Goal: Find contact information: Find contact information

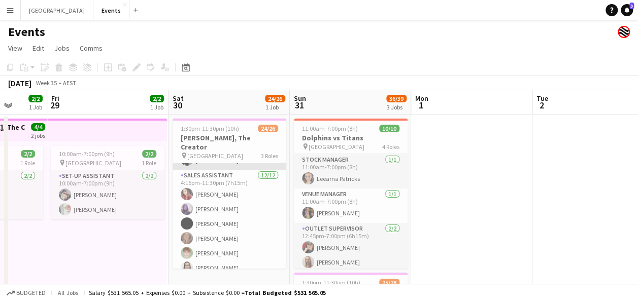
scroll to position [203, 0]
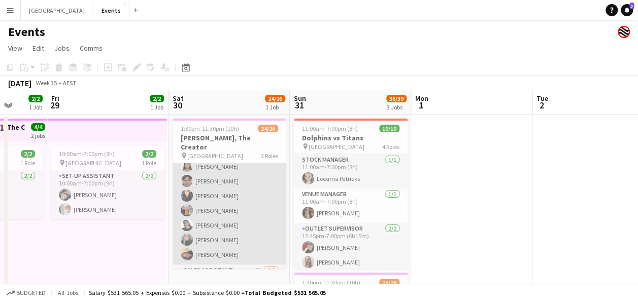
click at [216, 244] on app-card-role "Sales Assistant [DATE] 4:15pm-11:30pm (7h15m) [PERSON_NAME] [PERSON_NAME] [PERS…" at bounding box center [230, 167] width 114 height 196
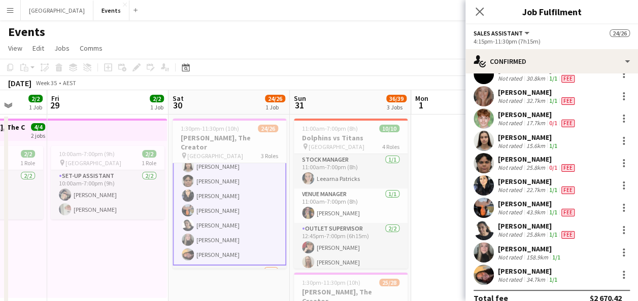
scroll to position [96, 0]
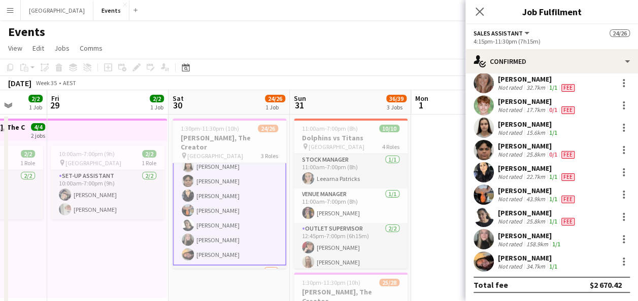
click at [482, 258] on app-user-avatar at bounding box center [484, 262] width 20 height 20
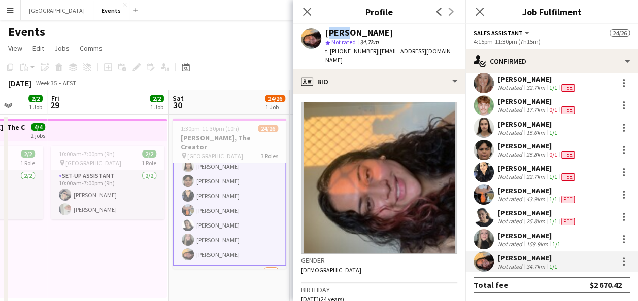
drag, startPoint x: 330, startPoint y: 33, endPoint x: 344, endPoint y: 35, distance: 13.8
click at [344, 35] on div "[PERSON_NAME]" at bounding box center [359, 32] width 68 height 9
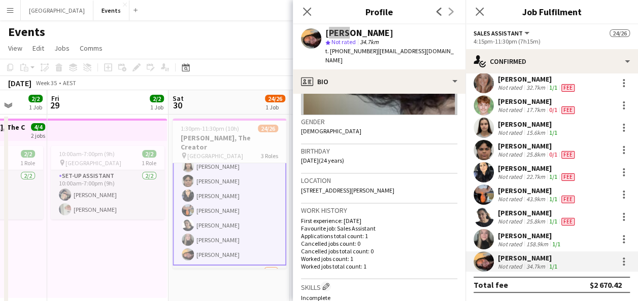
scroll to position [152, 0]
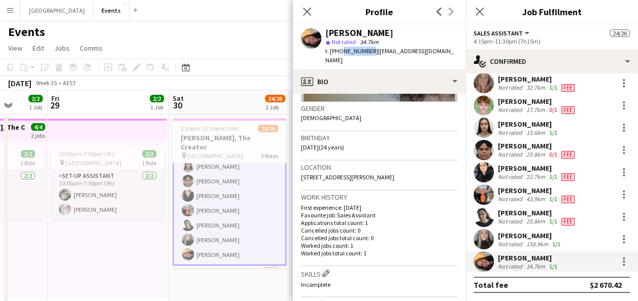
drag, startPoint x: 338, startPoint y: 51, endPoint x: 366, endPoint y: 51, distance: 27.9
click at [366, 51] on span "t. [PHONE_NUMBER]" at bounding box center [351, 51] width 53 height 8
copy span "413524391"
drag, startPoint x: 441, startPoint y: 50, endPoint x: 370, endPoint y: 51, distance: 70.6
click at [370, 51] on span "| [EMAIL_ADDRESS][DOMAIN_NAME]" at bounding box center [389, 55] width 128 height 17
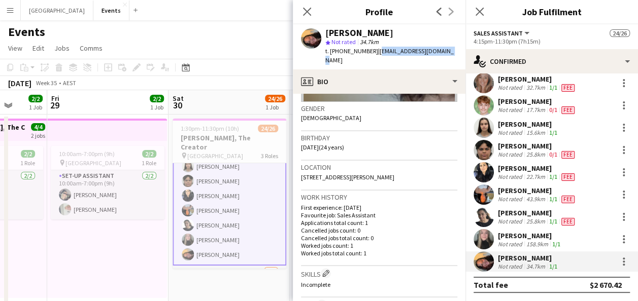
copy span "[EMAIL_ADDRESS][DOMAIN_NAME]"
drag, startPoint x: 301, startPoint y: 167, endPoint x: 382, endPoint y: 170, distance: 80.7
click at [382, 170] on div "Location [STREET_ADDRESS][PERSON_NAME]" at bounding box center [379, 175] width 156 height 29
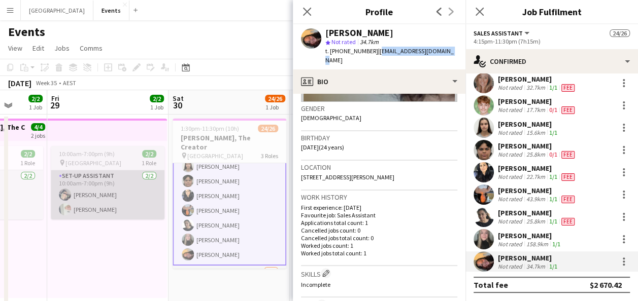
copy span "[STREET_ADDRESS][PERSON_NAME]"
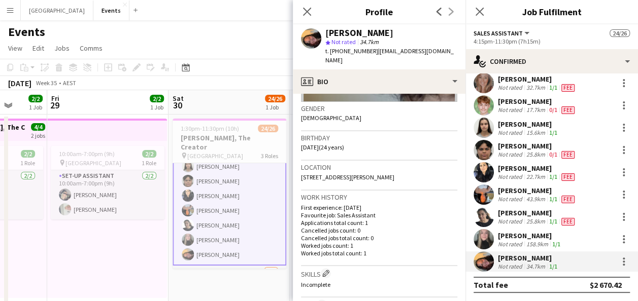
click at [498, 234] on div "[PERSON_NAME]" at bounding box center [530, 235] width 64 height 9
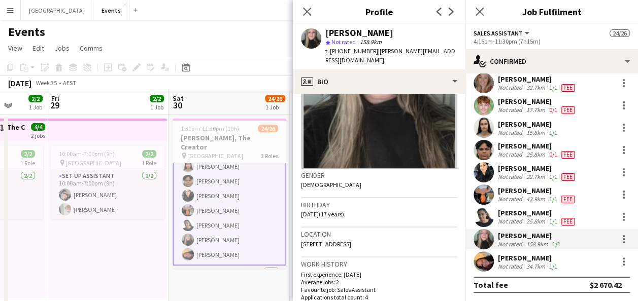
scroll to position [102, 0]
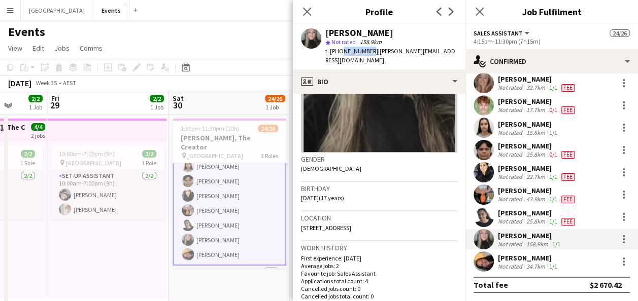
drag, startPoint x: 339, startPoint y: 51, endPoint x: 365, endPoint y: 54, distance: 26.6
click at [365, 54] on span "t. [PHONE_NUMBER]" at bounding box center [351, 51] width 53 height 8
copy span "492863312"
drag, startPoint x: 371, startPoint y: 52, endPoint x: 437, endPoint y: 52, distance: 66.5
click at [437, 52] on span "| [PERSON_NAME][EMAIL_ADDRESS][DOMAIN_NAME]" at bounding box center [390, 55] width 130 height 17
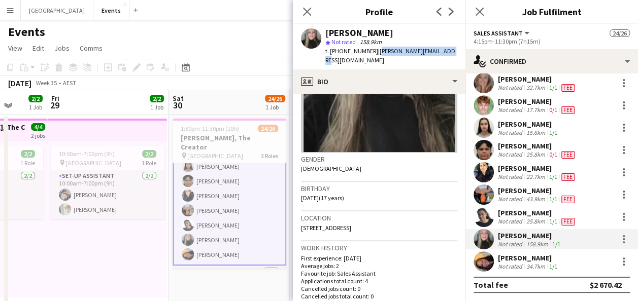
copy span "[PERSON_NAME][EMAIL_ADDRESS][DOMAIN_NAME]"
drag, startPoint x: 301, startPoint y: 218, endPoint x: 391, endPoint y: 219, distance: 89.8
click at [391, 219] on div "Location [STREET_ADDRESS]" at bounding box center [379, 226] width 156 height 29
copy span "[STREET_ADDRESS]"
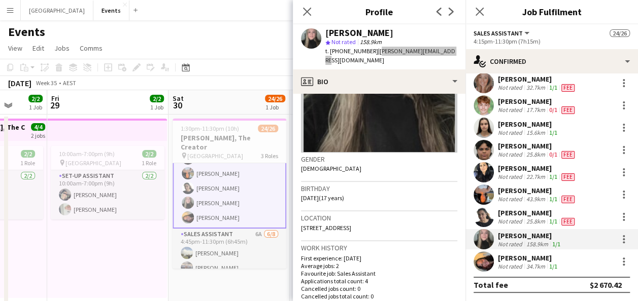
scroll to position [255, 0]
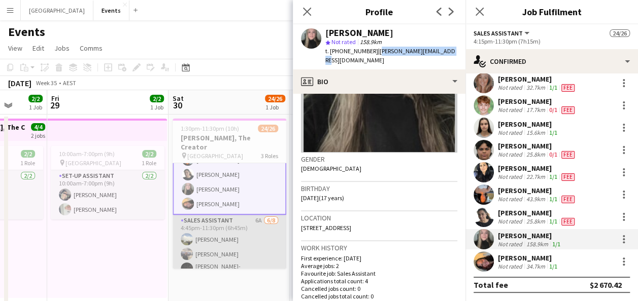
click at [233, 224] on app-card-role "Sales Assistant 6A [DATE] 4:45pm-11:30pm (6h45m) [PERSON_NAME] [PERSON_NAME] Ci…" at bounding box center [230, 285] width 114 height 141
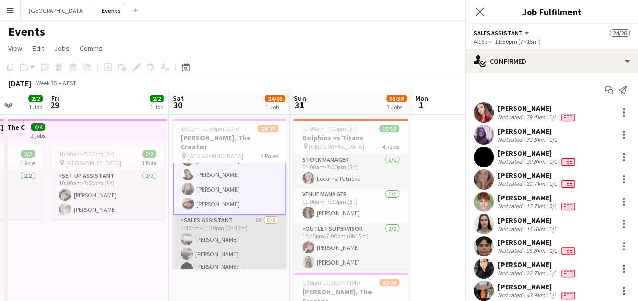
scroll to position [254, 0]
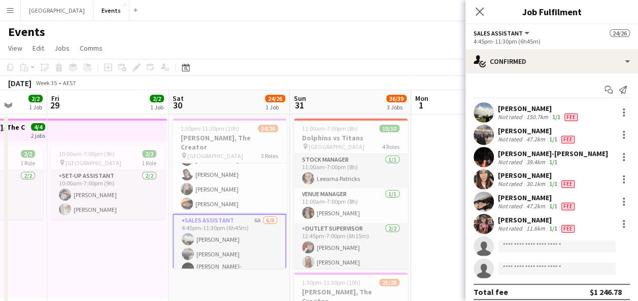
click at [490, 113] on app-user-avatar at bounding box center [484, 113] width 20 height 20
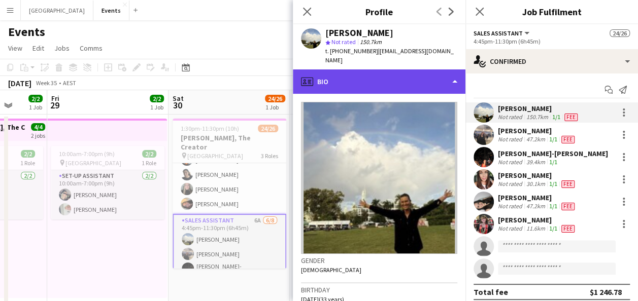
click at [393, 70] on div "profile Bio" at bounding box center [379, 82] width 173 height 24
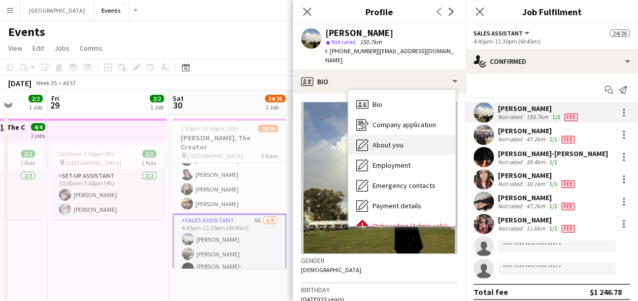
click at [408, 140] on div "About you About you" at bounding box center [401, 145] width 107 height 20
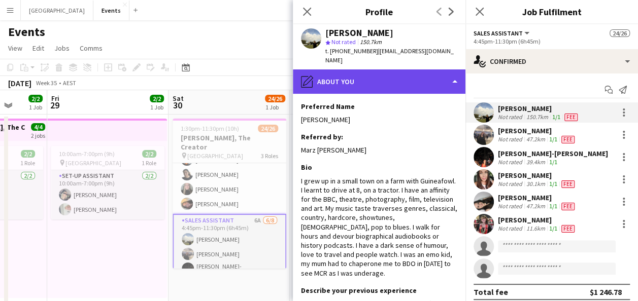
click at [384, 74] on div "pencil4 About you" at bounding box center [379, 82] width 173 height 24
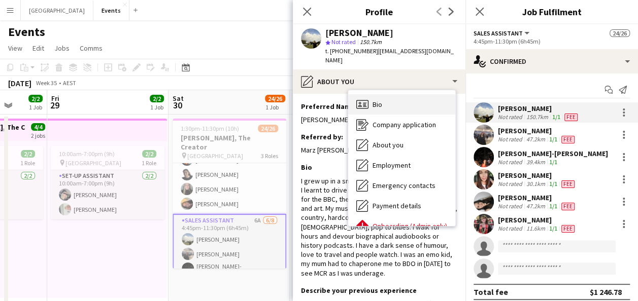
click at [397, 96] on div "Bio Bio" at bounding box center [401, 104] width 107 height 20
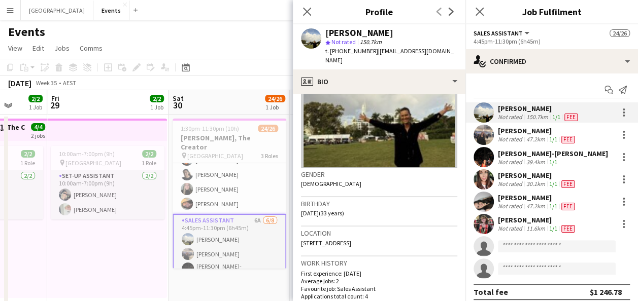
scroll to position [102, 0]
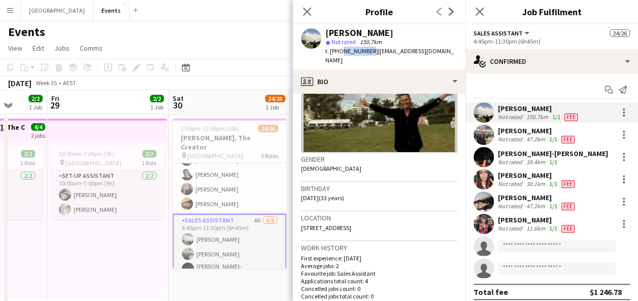
drag, startPoint x: 340, startPoint y: 51, endPoint x: 366, endPoint y: 51, distance: 26.4
click at [366, 51] on span "t. [PHONE_NUMBER]" at bounding box center [351, 51] width 53 height 8
copy span "412630259"
drag, startPoint x: 370, startPoint y: 51, endPoint x: 446, endPoint y: 52, distance: 75.6
click at [446, 52] on div "[PERSON_NAME] star Not rated 150.7km t. [PHONE_NUMBER] | [EMAIL_ADDRESS][DOMAIN…" at bounding box center [379, 46] width 173 height 45
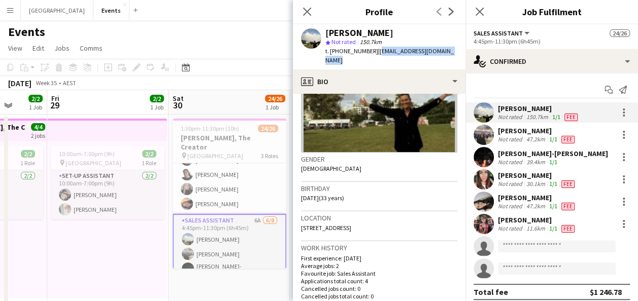
copy span "[EMAIL_ADDRESS][DOMAIN_NAME]"
drag, startPoint x: 374, startPoint y: 218, endPoint x: 297, endPoint y: 218, distance: 76.6
click at [297, 218] on app-crew-profile-bio "Gender [DEMOGRAPHIC_DATA] Birthday [DEMOGRAPHIC_DATA] (33 years) Location [STRE…" at bounding box center [379, 198] width 173 height 208
copy span "[STREET_ADDRESS]"
click at [490, 158] on app-user-avatar at bounding box center [484, 157] width 20 height 20
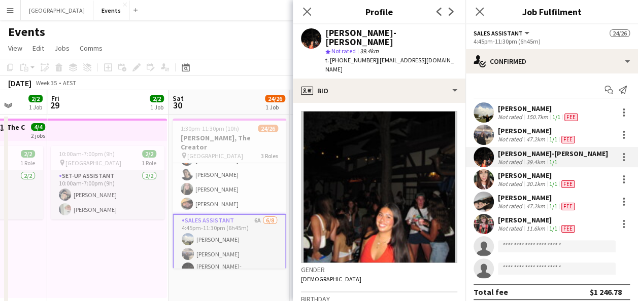
scroll to position [51, 0]
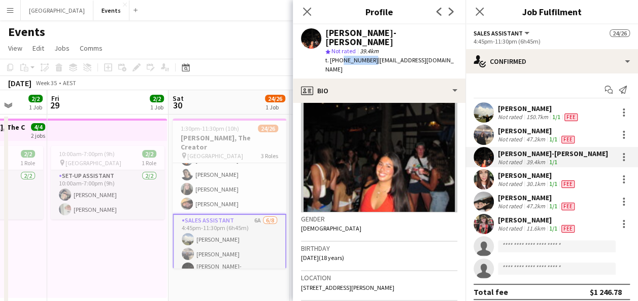
drag, startPoint x: 339, startPoint y: 50, endPoint x: 369, endPoint y: 52, distance: 30.5
click at [369, 56] on span "t. [PHONE_NUMBER]" at bounding box center [351, 60] width 53 height 8
copy span "0411304343"
drag, startPoint x: 373, startPoint y: 51, endPoint x: 443, endPoint y: 50, distance: 69.6
click at [443, 50] on div "[PERSON_NAME]-[PERSON_NAME] star Not rated 39.4km t. [PHONE_NUMBER] | [EMAIL_AD…" at bounding box center [379, 51] width 173 height 54
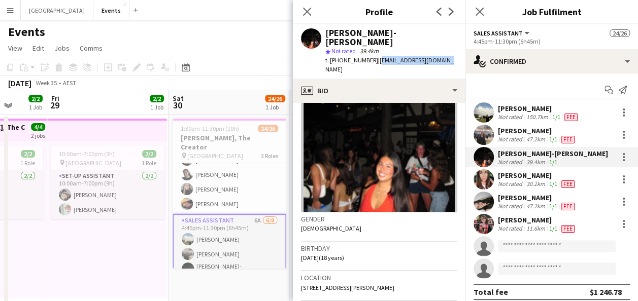
drag, startPoint x: 378, startPoint y: 271, endPoint x: 299, endPoint y: 272, distance: 78.7
click at [299, 272] on app-crew-profile-bio "Gender [DEMOGRAPHIC_DATA] Birthday [DEMOGRAPHIC_DATA] (18 years) Location [STRE…" at bounding box center [379, 202] width 173 height 198
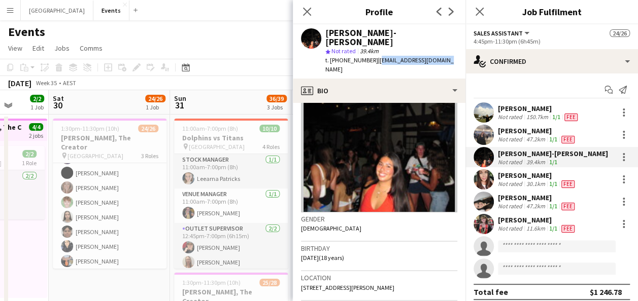
scroll to position [0, 452]
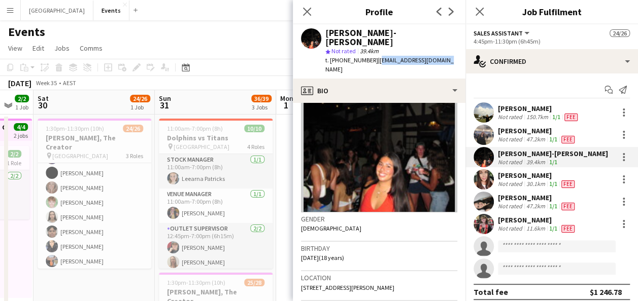
drag, startPoint x: 143, startPoint y: 253, endPoint x: 9, endPoint y: 253, distance: 134.5
click at [9, 253] on app-calendar-viewport "Tue 26 Wed 27 1/1 1 Job Thu 28 2/2 1 Job Fri 29 2/2 1 Job Sat 30 24/26 1 Job Su…" at bounding box center [319, 304] width 638 height 428
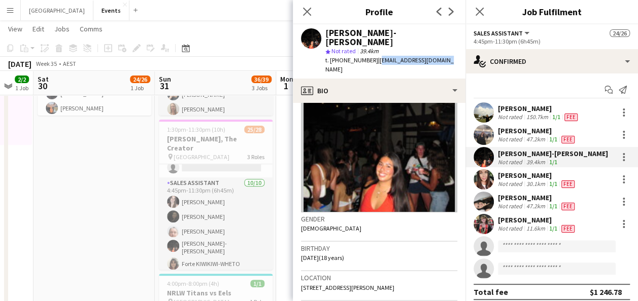
scroll to position [305, 0]
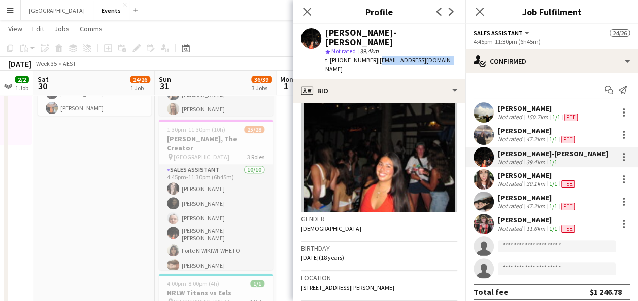
drag, startPoint x: 220, startPoint y: 211, endPoint x: 288, endPoint y: 195, distance: 69.4
click at [221, 211] on app-card-role "Sales Assistant [DATE] 4:45pm-11:30pm (6h45m) [PERSON_NAME] [PERSON_NAME] [PERS…" at bounding box center [216, 250] width 114 height 173
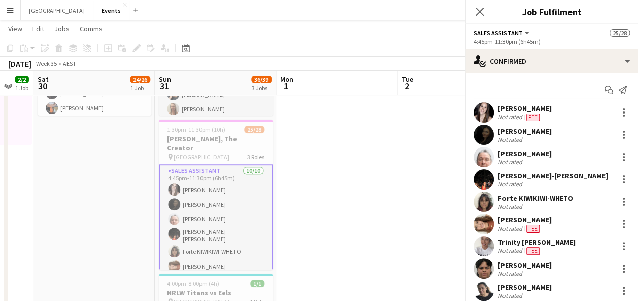
scroll to position [306, 0]
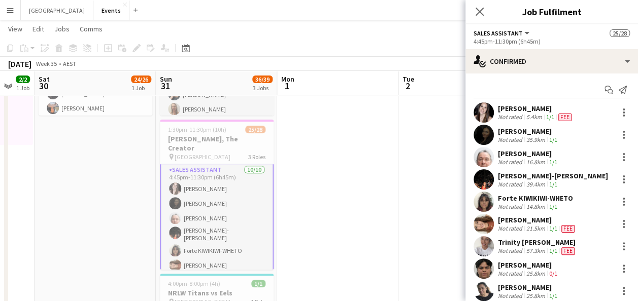
click at [482, 135] on app-user-avatar at bounding box center [484, 135] width 20 height 20
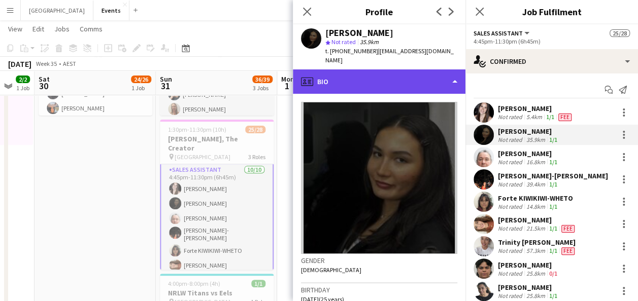
click at [407, 70] on div "profile Bio" at bounding box center [379, 82] width 173 height 24
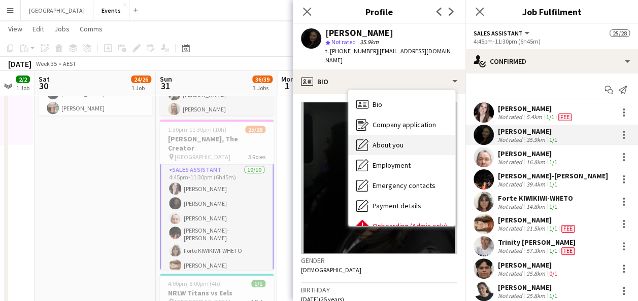
click at [409, 135] on div "About you About you" at bounding box center [401, 145] width 107 height 20
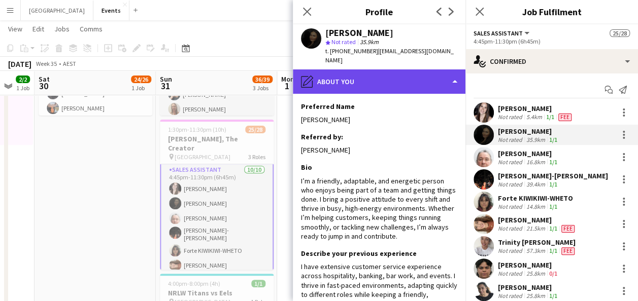
click at [431, 70] on div "pencil4 About you" at bounding box center [379, 82] width 173 height 24
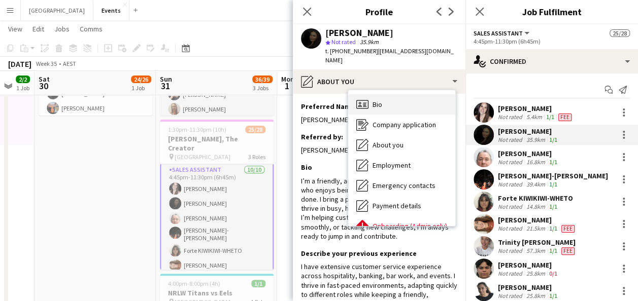
click at [389, 102] on div "Bio Bio" at bounding box center [401, 104] width 107 height 20
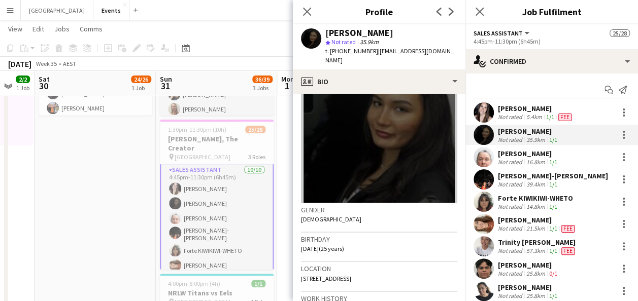
scroll to position [102, 0]
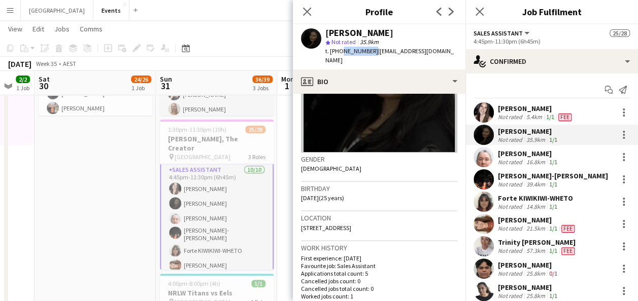
drag, startPoint x: 339, startPoint y: 50, endPoint x: 368, endPoint y: 53, distance: 29.6
click at [368, 53] on span "t. [PHONE_NUMBER]" at bounding box center [351, 51] width 53 height 8
drag, startPoint x: 373, startPoint y: 52, endPoint x: 432, endPoint y: 51, distance: 59.4
click at [432, 51] on div "[PERSON_NAME] star Not rated 35.9km t. [PHONE_NUMBER] | [EMAIL_ADDRESS][DOMAIN_…" at bounding box center [379, 46] width 173 height 45
drag, startPoint x: 406, startPoint y: 218, endPoint x: 299, endPoint y: 219, distance: 106.6
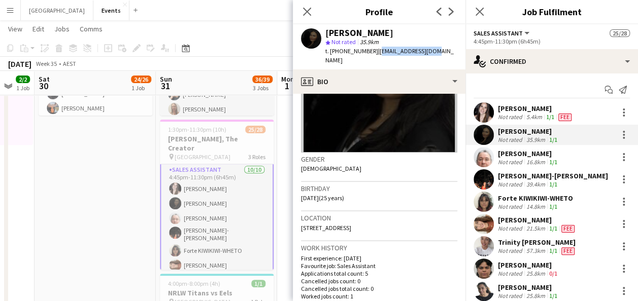
click at [299, 219] on app-crew-profile-bio "Gender [DEMOGRAPHIC_DATA] Birthday [DEMOGRAPHIC_DATA] (25 years) Location [STRE…" at bounding box center [379, 198] width 173 height 208
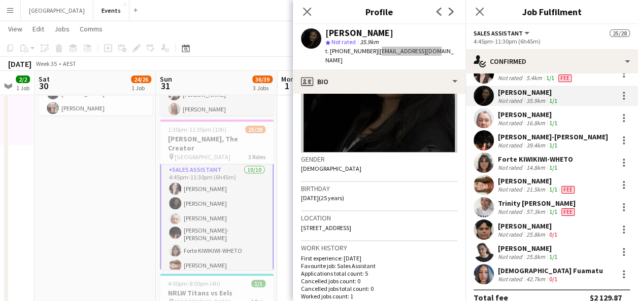
scroll to position [51, 0]
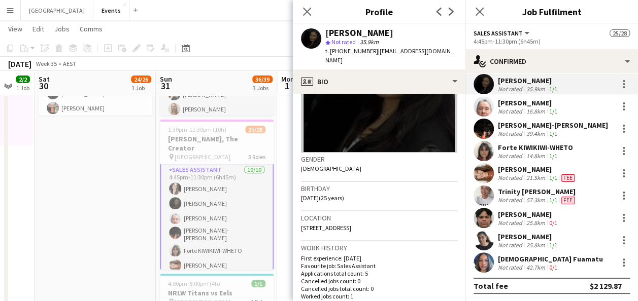
click at [527, 256] on div "[DEMOGRAPHIC_DATA] Fuamatu" at bounding box center [550, 259] width 105 height 9
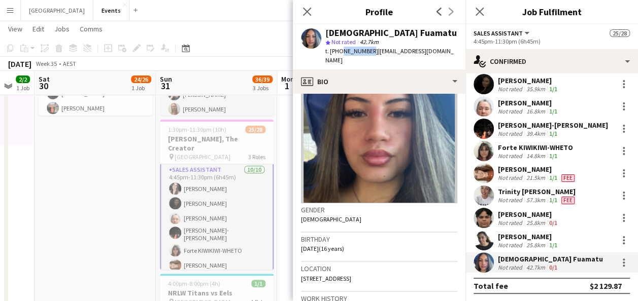
drag, startPoint x: 340, startPoint y: 50, endPoint x: 365, endPoint y: 52, distance: 25.0
click at [365, 52] on span "t. [PHONE_NUMBER]" at bounding box center [351, 51] width 53 height 8
drag, startPoint x: 439, startPoint y: 51, endPoint x: 370, endPoint y: 53, distance: 68.5
click at [370, 53] on span "| [EMAIL_ADDRESS][DOMAIN_NAME]" at bounding box center [389, 55] width 128 height 17
drag, startPoint x: 413, startPoint y: 271, endPoint x: 299, endPoint y: 267, distance: 113.8
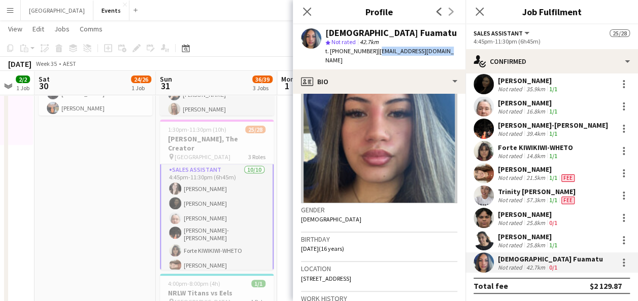
click at [299, 267] on app-crew-profile-bio "Gender [DEMOGRAPHIC_DATA] Birthday [DEMOGRAPHIC_DATA] (16 years) Location [STRE…" at bounding box center [379, 198] width 173 height 208
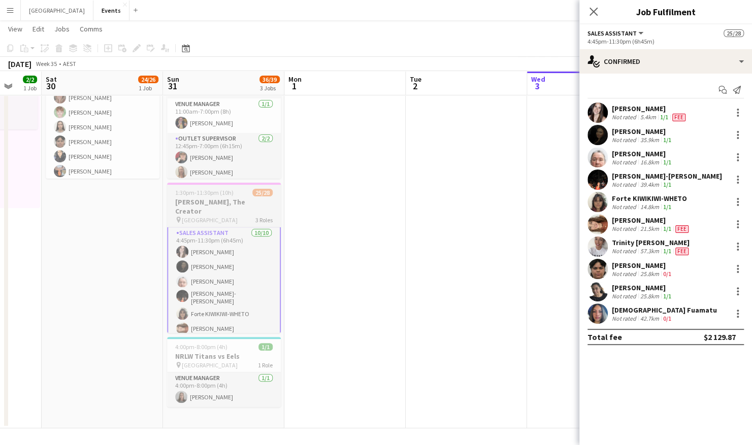
scroll to position [0, 307]
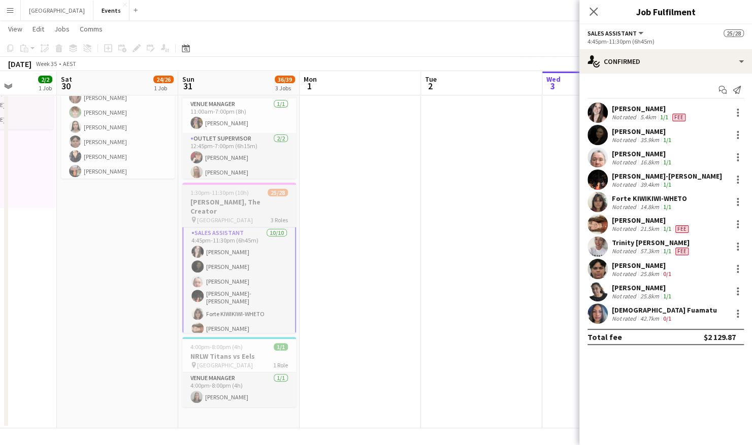
drag, startPoint x: 204, startPoint y: 277, endPoint x: 245, endPoint y: 191, distance: 95.4
click at [348, 259] on app-calendar-viewport "Wed 27 1/1 1 Job Thu 28 2/2 1 Job Fri 29 2/2 1 Job Sat 30 24/26 1 Job Sun 31 36…" at bounding box center [376, 189] width 752 height 478
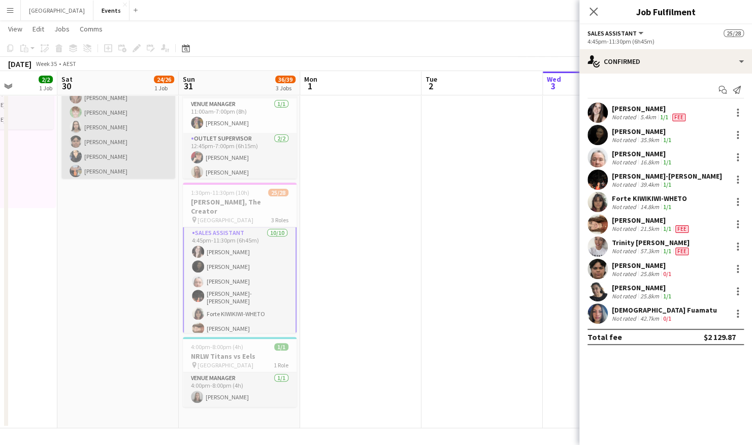
click at [124, 157] on app-card-role "Sales Assistant [DATE] 4:15pm-11:30pm (7h15m) [PERSON_NAME] [PERSON_NAME] [PERS…" at bounding box center [118, 127] width 114 height 196
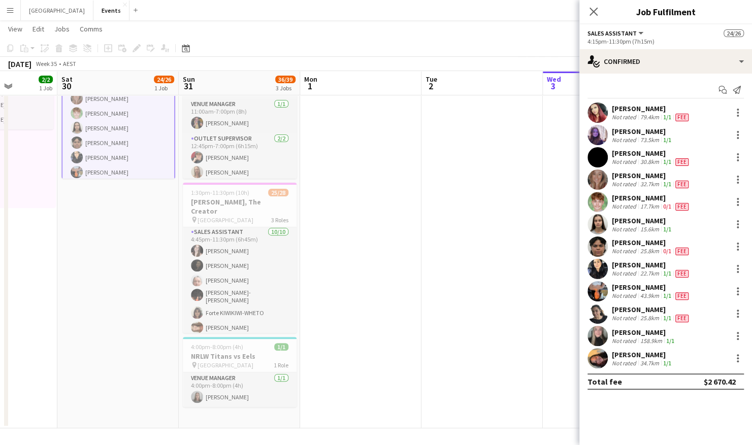
scroll to position [305, 0]
click at [596, 301] on app-user-avatar at bounding box center [597, 358] width 20 height 20
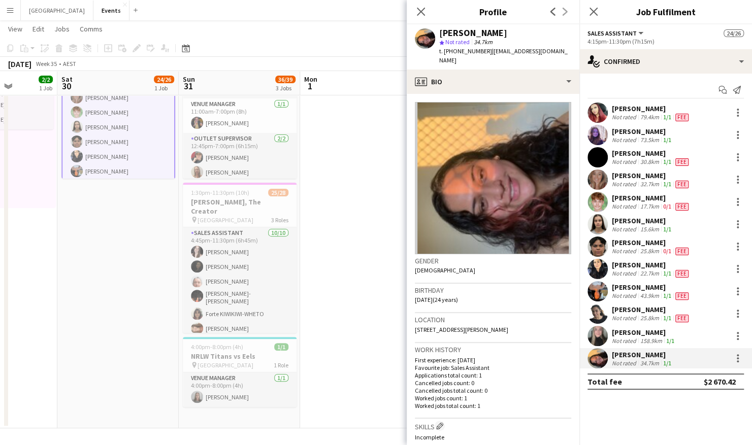
drag, startPoint x: 501, startPoint y: 322, endPoint x: 416, endPoint y: 323, distance: 85.8
click at [416, 301] on div "Location [STREET_ADDRESS][PERSON_NAME]" at bounding box center [493, 327] width 156 height 29
drag, startPoint x: 452, startPoint y: 50, endPoint x: 479, endPoint y: 51, distance: 26.9
click at [479, 51] on span "t. [PHONE_NUMBER]" at bounding box center [465, 51] width 53 height 8
drag, startPoint x: 556, startPoint y: 51, endPoint x: 484, endPoint y: 52, distance: 72.1
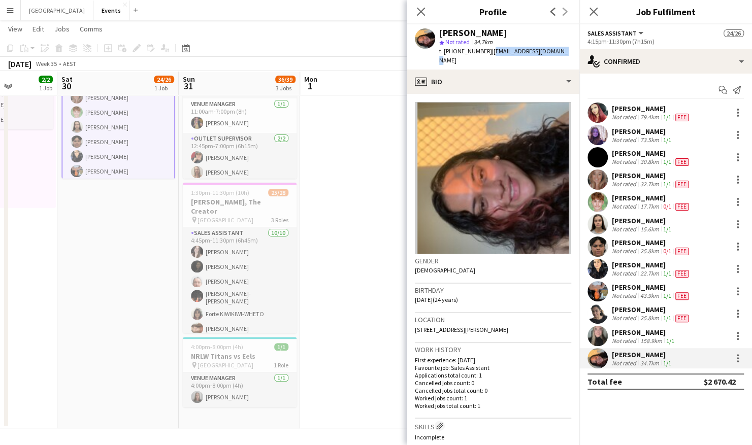
click at [484, 52] on div "[PERSON_NAME] star Not rated 34.7km t. [PHONE_NUMBER] | [PERSON_NAME][EMAIL_ADD…" at bounding box center [493, 46] width 173 height 45
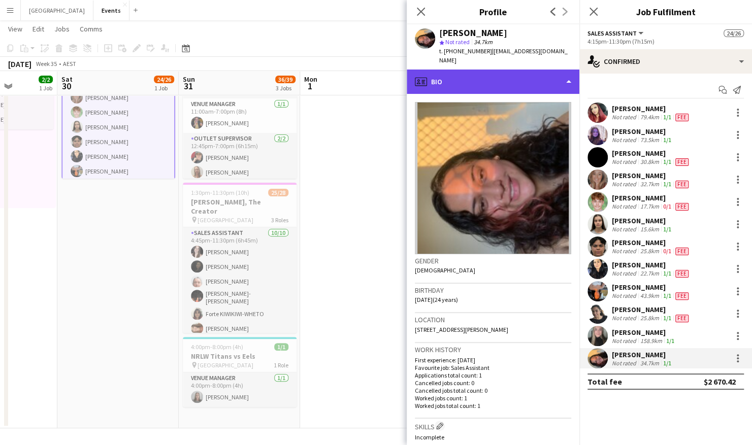
click at [547, 80] on div "profile Bio" at bounding box center [493, 82] width 173 height 24
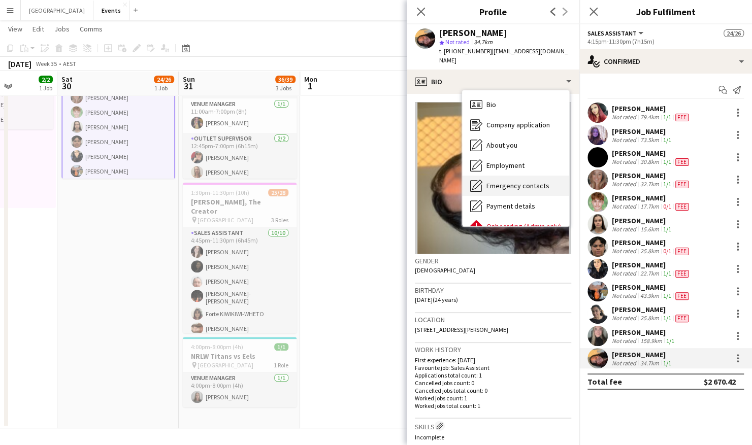
click at [536, 181] on span "Emergency contacts" at bounding box center [517, 185] width 63 height 9
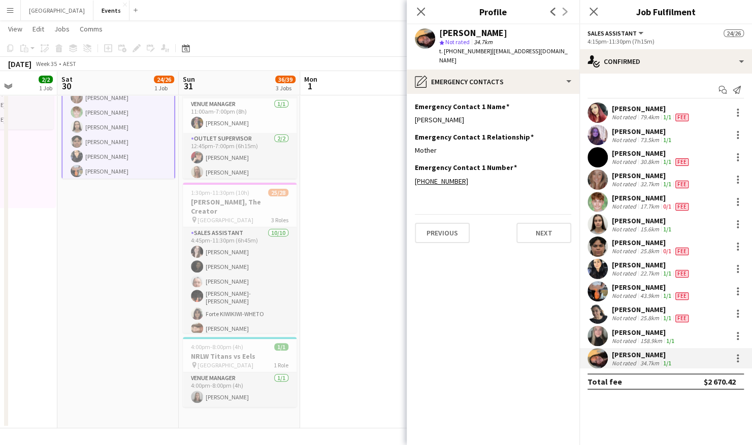
drag, startPoint x: 465, startPoint y: 111, endPoint x: 414, endPoint y: 112, distance: 50.8
click at [414, 112] on app-section-data-types "Emergency Contact 1 Name Edit this field [PERSON_NAME] Emergency Contact 1 Rela…" at bounding box center [493, 269] width 173 height 351
drag, startPoint x: 445, startPoint y: 143, endPoint x: 411, endPoint y: 143, distance: 33.5
click at [411, 143] on app-section-data-types "Emergency Contact 1 Name Edit this field [PERSON_NAME] Emergency Contact 1 Rela…" at bounding box center [493, 269] width 173 height 351
drag, startPoint x: 465, startPoint y: 174, endPoint x: 425, endPoint y: 174, distance: 40.1
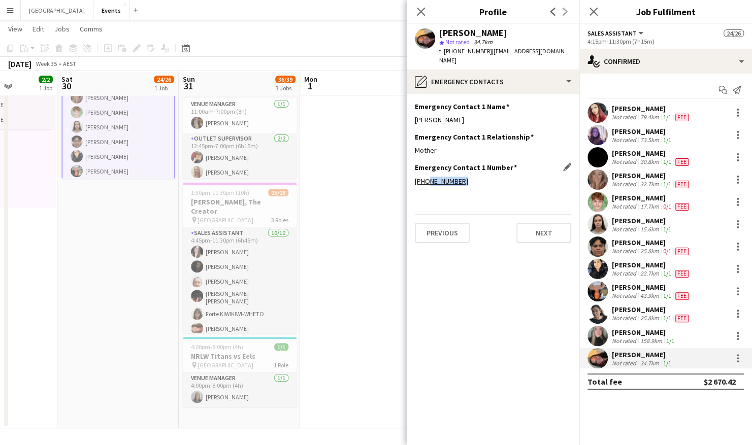
click at [425, 177] on div "[PHONE_NUMBER]" at bounding box center [493, 181] width 156 height 9
click at [598, 301] on app-user-avatar at bounding box center [597, 358] width 20 height 20
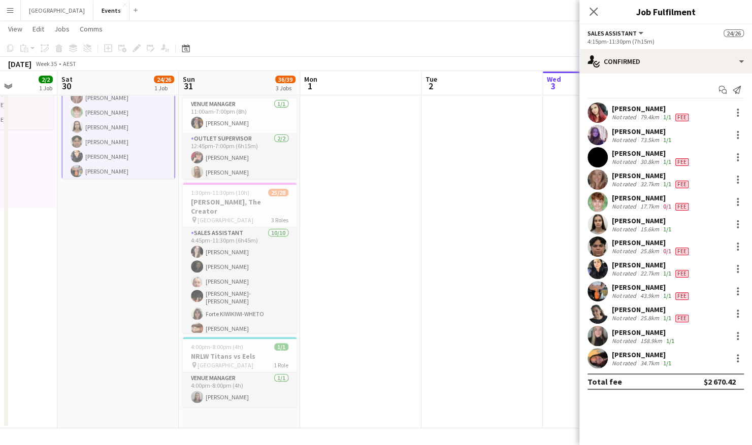
drag, startPoint x: 599, startPoint y: 352, endPoint x: 583, endPoint y: 324, distance: 32.3
click at [597, 301] on app-user-avatar at bounding box center [597, 358] width 20 height 20
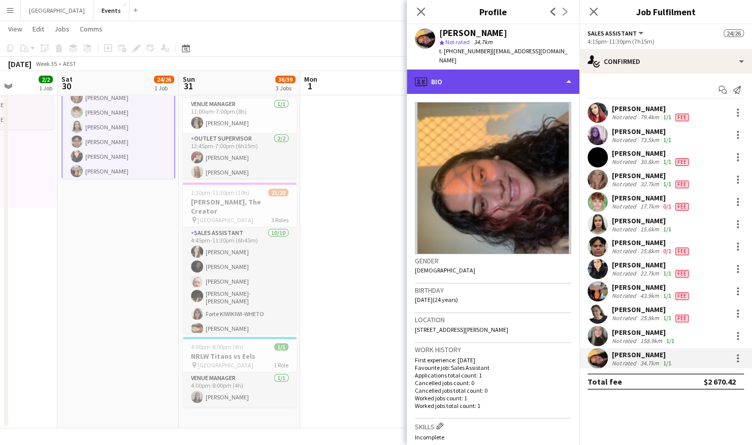
click at [492, 76] on div "profile Bio" at bounding box center [493, 82] width 173 height 24
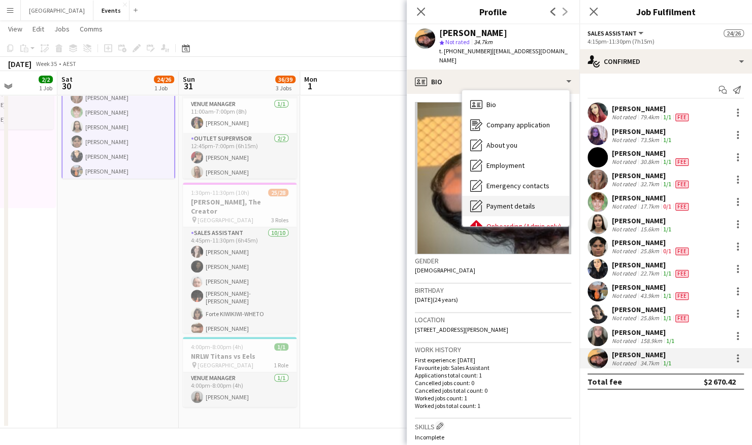
click at [521, 201] on span "Payment details" at bounding box center [510, 205] width 49 height 9
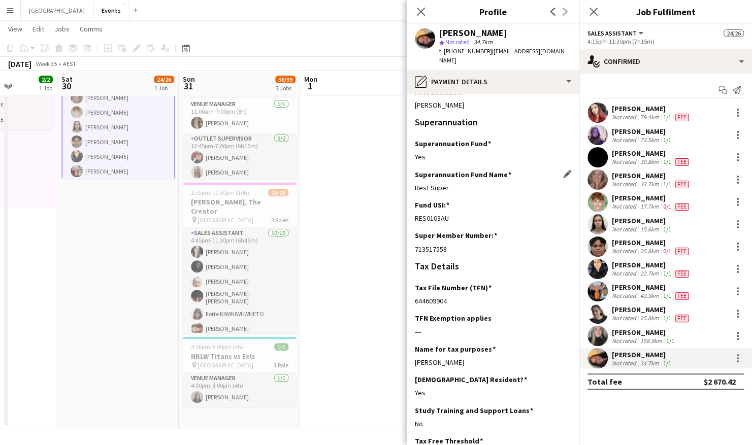
scroll to position [102, 0]
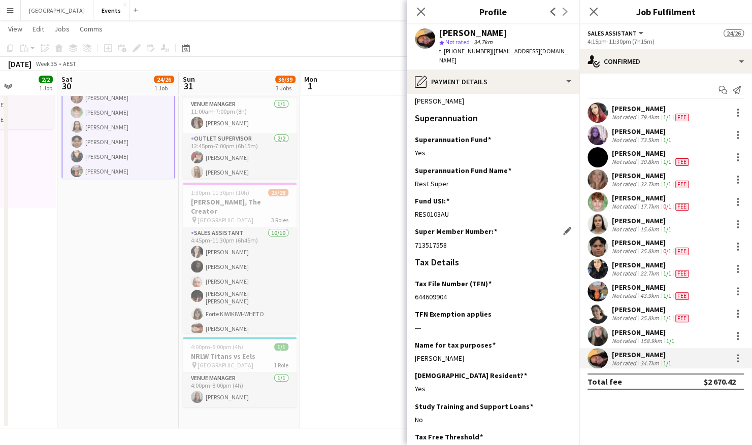
drag, startPoint x: 453, startPoint y: 235, endPoint x: 415, endPoint y: 236, distance: 37.6
click at [415, 241] on div "713517558" at bounding box center [493, 245] width 156 height 9
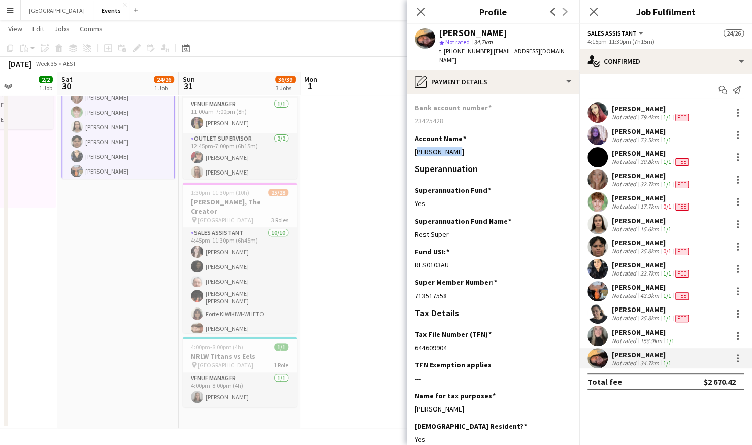
drag, startPoint x: 455, startPoint y: 144, endPoint x: 414, endPoint y: 142, distance: 41.7
click at [414, 142] on app-section-data-types "Bank Details BSB Edit this field [FINANCIAL_ID] Bank account number [FINANCIAL_…" at bounding box center [493, 269] width 173 height 351
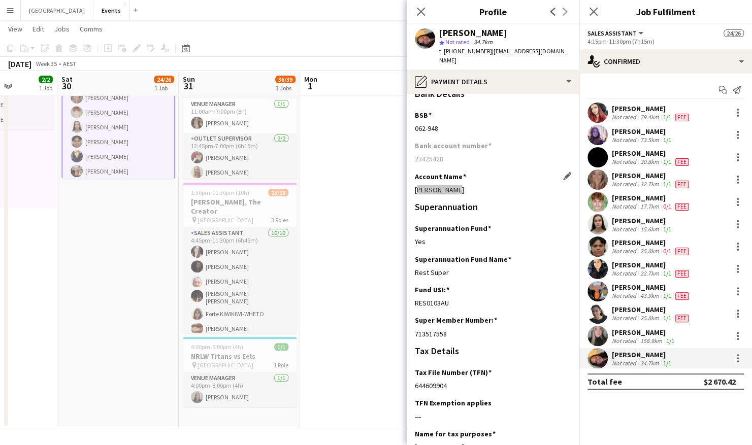
scroll to position [0, 0]
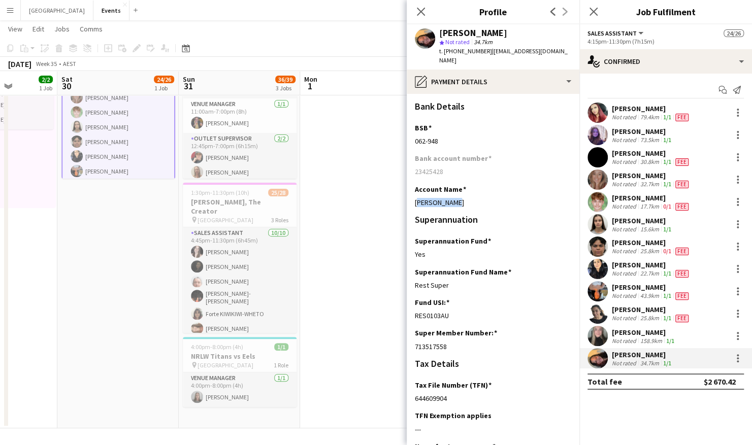
drag, startPoint x: 442, startPoint y: 130, endPoint x: 414, endPoint y: 132, distance: 28.0
click at [414, 132] on app-section-data-types "Bank Details BSB Edit this field [FINANCIAL_ID] Bank account number [FINANCIAL_…" at bounding box center [493, 269] width 173 height 351
drag, startPoint x: 448, startPoint y: 164, endPoint x: 414, endPoint y: 165, distance: 33.5
click at [415, 167] on div "23425428" at bounding box center [493, 171] width 156 height 9
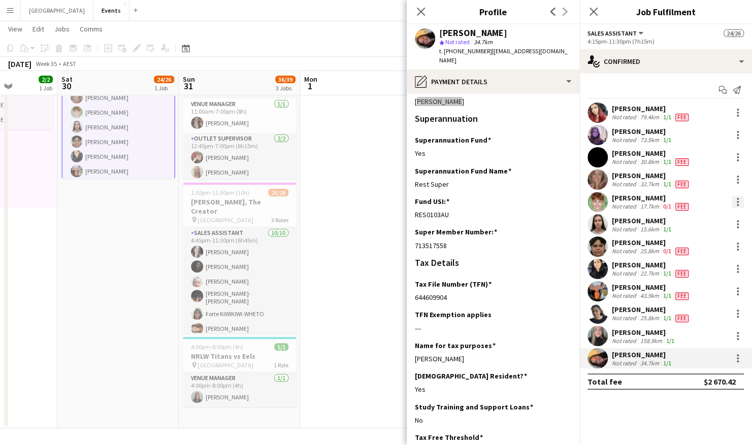
scroll to position [102, 0]
drag, startPoint x: 452, startPoint y: 285, endPoint x: 415, endPoint y: 287, distance: 36.6
click at [415, 292] on div "644609904" at bounding box center [493, 296] width 156 height 9
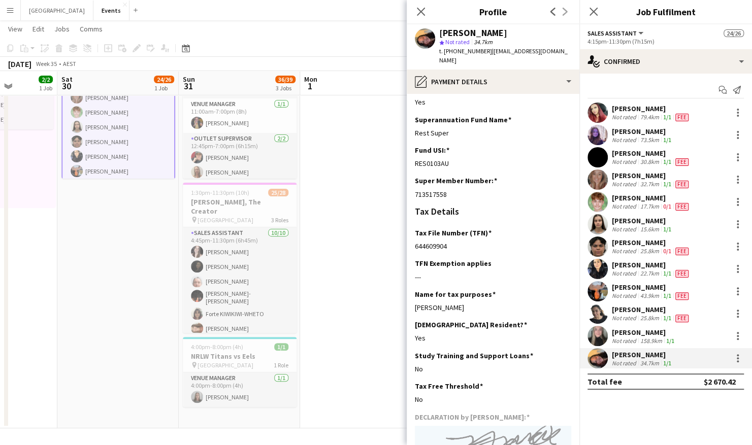
click at [603, 301] on app-user-avatar at bounding box center [597, 336] width 20 height 20
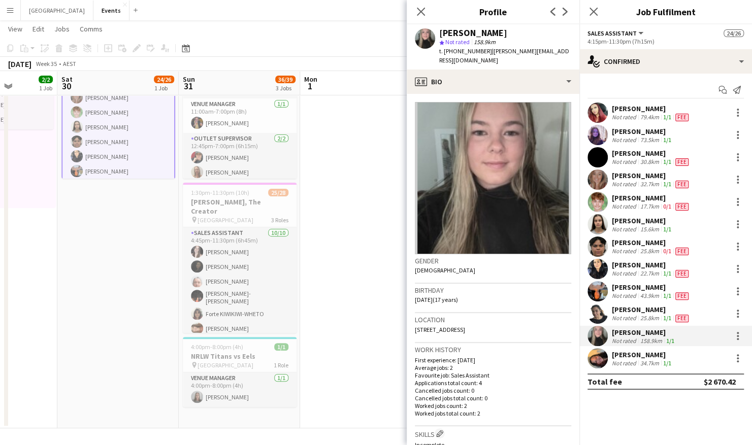
drag, startPoint x: 414, startPoint y: 289, endPoint x: 442, endPoint y: 291, distance: 28.0
click at [442, 296] on span "[DATE] (17 years)" at bounding box center [436, 300] width 43 height 8
click at [589, 301] on app-user-avatar at bounding box center [597, 358] width 20 height 20
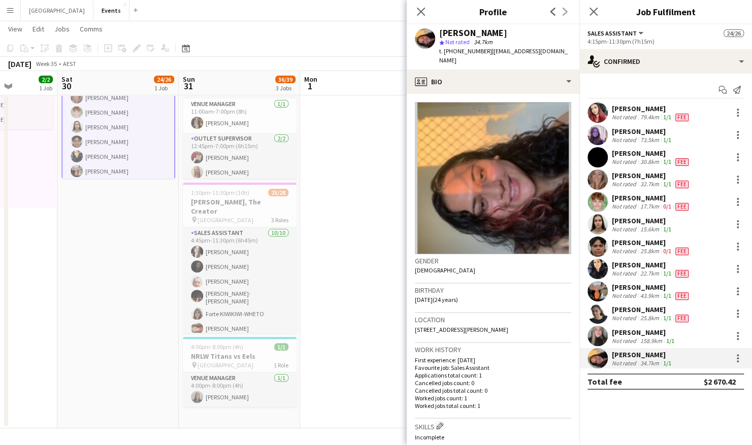
click at [600, 301] on app-user-avatar at bounding box center [597, 336] width 20 height 20
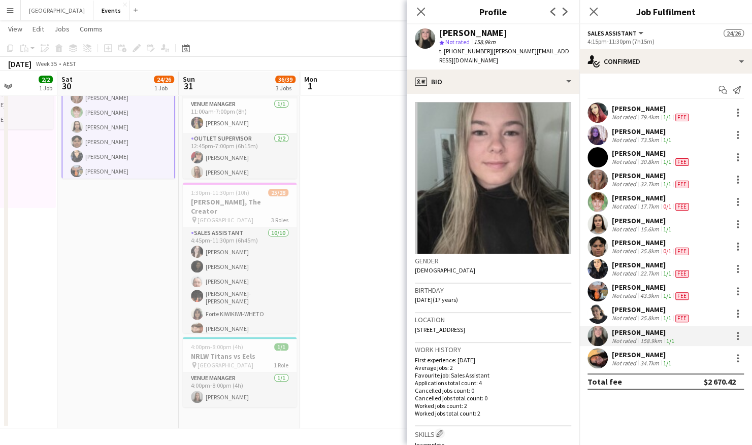
drag, startPoint x: 515, startPoint y: 319, endPoint x: 413, endPoint y: 320, distance: 102.0
click at [413, 301] on app-crew-profile-bio "Gender [DEMOGRAPHIC_DATA] Birthday [DEMOGRAPHIC_DATA] (17 years) Location [STRE…" at bounding box center [493, 269] width 173 height 351
drag, startPoint x: 453, startPoint y: 51, endPoint x: 480, endPoint y: 51, distance: 26.9
click at [480, 51] on span "t. [PHONE_NUMBER]" at bounding box center [465, 51] width 53 height 8
drag, startPoint x: 496, startPoint y: 52, endPoint x: 552, endPoint y: 52, distance: 55.3
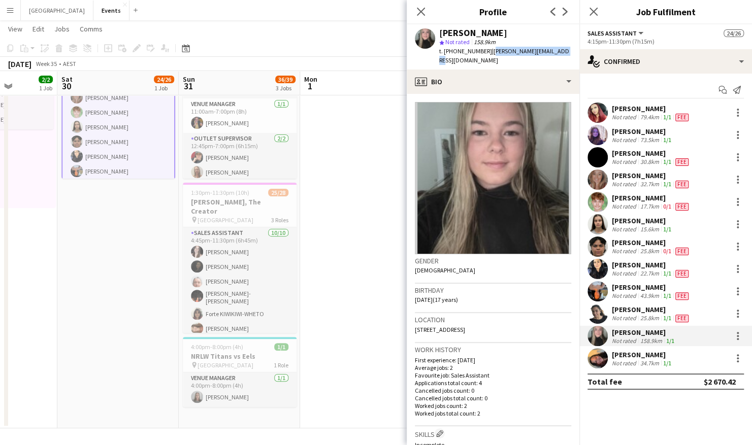
click at [552, 52] on div "[PERSON_NAME] star Not rated 158.9km t. [PHONE_NUMBER] | [PERSON_NAME][EMAIL_AD…" at bounding box center [493, 46] width 173 height 45
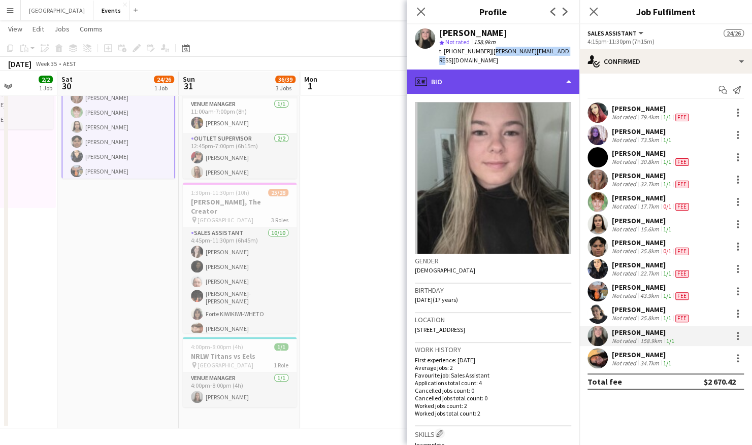
drag, startPoint x: 516, startPoint y: 72, endPoint x: 513, endPoint y: 77, distance: 6.1
click at [516, 72] on div "profile Bio" at bounding box center [493, 82] width 173 height 24
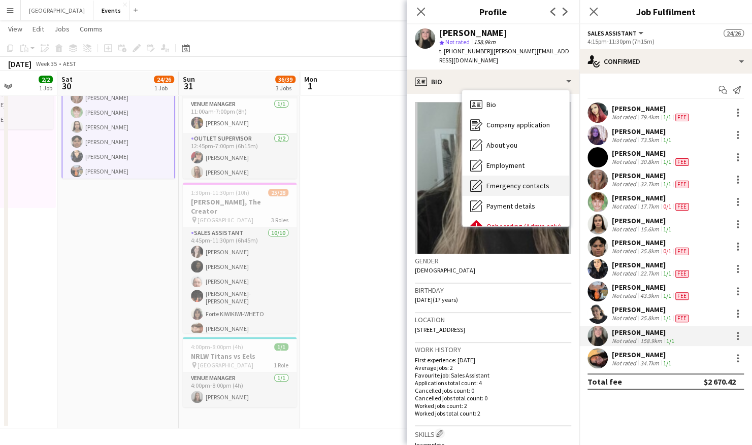
click at [526, 181] on span "Emergency contacts" at bounding box center [517, 185] width 63 height 9
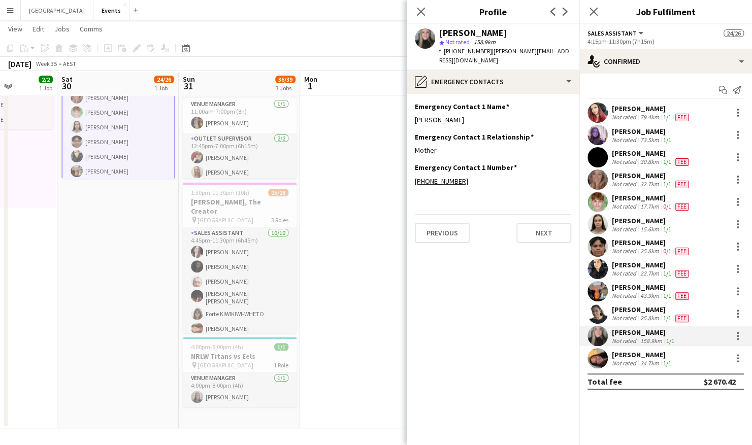
drag, startPoint x: 462, startPoint y: 112, endPoint x: 412, endPoint y: 112, distance: 50.3
click at [412, 112] on app-section-data-types "Emergency Contact 1 Name Edit this field [PERSON_NAME] Emergency Contact 1 Rela…" at bounding box center [493, 269] width 173 height 351
drag, startPoint x: 440, startPoint y: 145, endPoint x: 409, endPoint y: 146, distance: 31.0
click at [409, 146] on app-section-data-types "Emergency Contact 1 Name Edit this field [PERSON_NAME] Emergency Contact 1 Rela…" at bounding box center [493, 269] width 173 height 351
drag, startPoint x: 476, startPoint y: 174, endPoint x: 425, endPoint y: 173, distance: 50.8
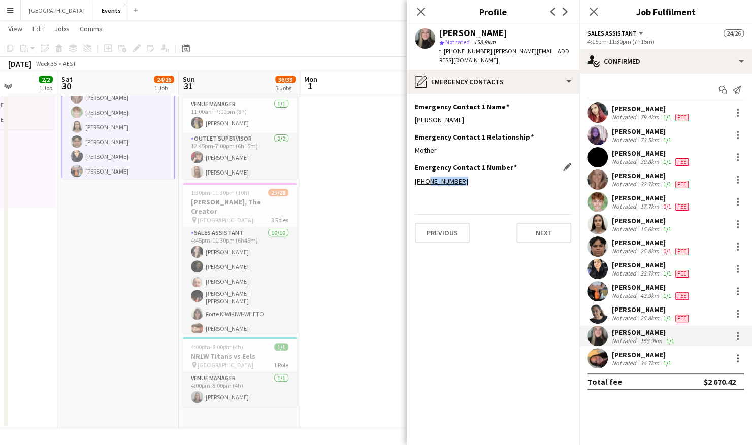
click at [425, 177] on div "[PHONE_NUMBER]" at bounding box center [493, 181] width 156 height 9
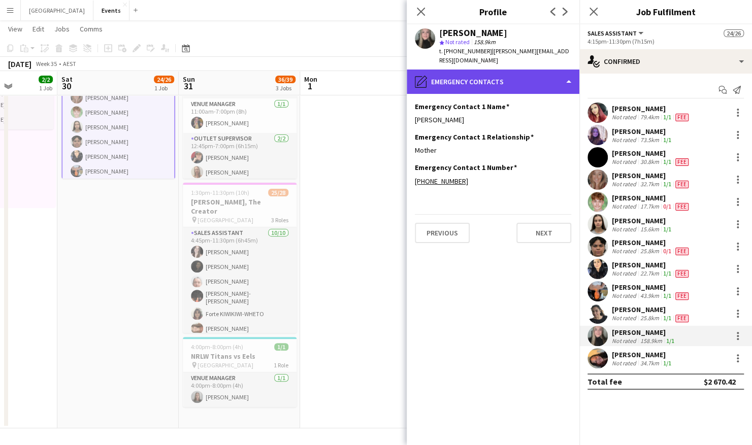
click at [518, 70] on div "pencil4 Emergency contacts" at bounding box center [493, 82] width 173 height 24
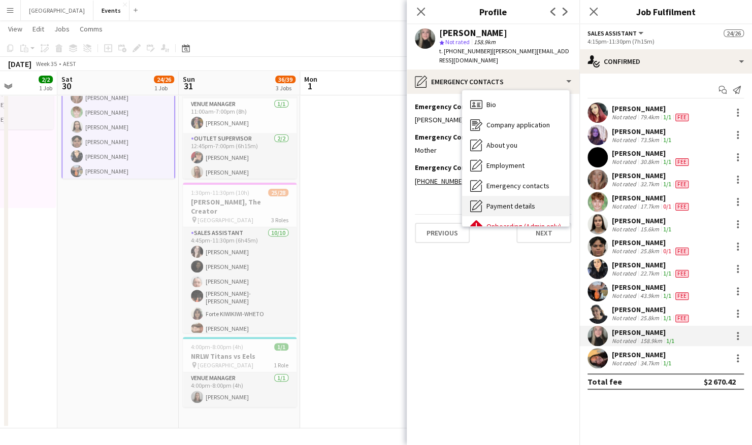
click at [536, 196] on div "Payment details Payment details" at bounding box center [515, 206] width 107 height 20
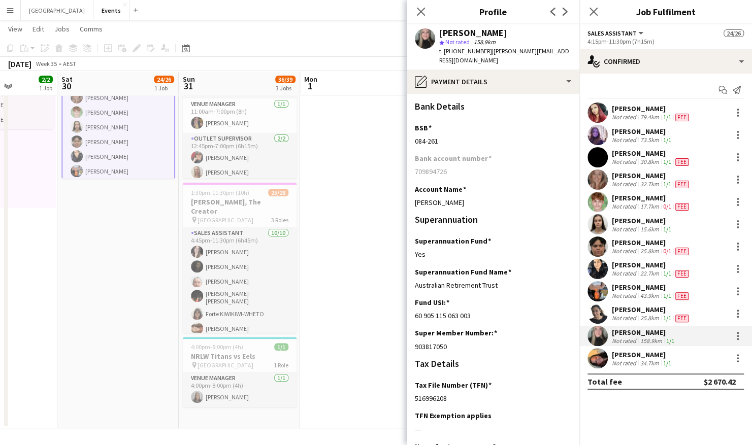
drag, startPoint x: 455, startPoint y: 337, endPoint x: 410, endPoint y: 339, distance: 45.2
click at [410, 301] on app-section-data-types "Bank Details BSB Edit this field [FINANCIAL_ID] Bank account number [FINANCIAL_…" at bounding box center [493, 269] width 173 height 351
drag, startPoint x: 448, startPoint y: 391, endPoint x: 413, endPoint y: 390, distance: 35.0
click at [413, 301] on app-section-data-types "Bank Details BSB Edit this field [FINANCIAL_ID] Bank account number [FINANCIAL_…" at bounding box center [493, 269] width 173 height 351
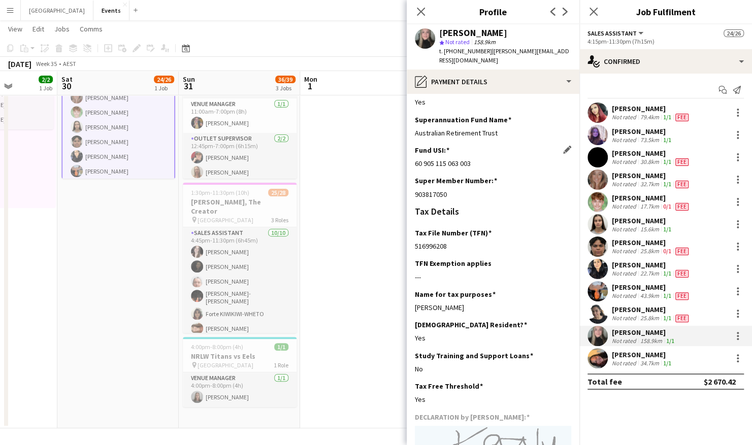
scroll to position [0, 0]
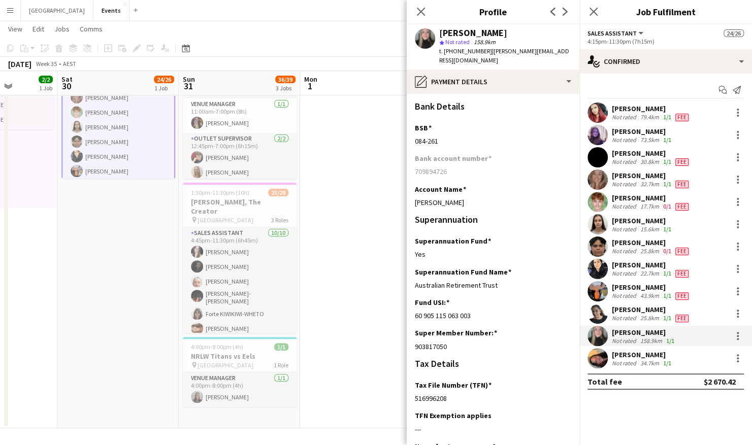
drag, startPoint x: 462, startPoint y: 194, endPoint x: 413, endPoint y: 197, distance: 49.3
click at [413, 197] on app-section-data-types "Bank Details BSB Edit this field [FINANCIAL_ID] Bank account number [FINANCIAL_…" at bounding box center [493, 269] width 173 height 351
drag, startPoint x: 450, startPoint y: 161, endPoint x: 412, endPoint y: 163, distance: 38.1
click at [412, 163] on app-section-data-types "Bank Details BSB Edit this field [FINANCIAL_ID] Bank account number [FINANCIAL_…" at bounding box center [493, 269] width 173 height 351
drag, startPoint x: 439, startPoint y: 132, endPoint x: 414, endPoint y: 134, distance: 24.9
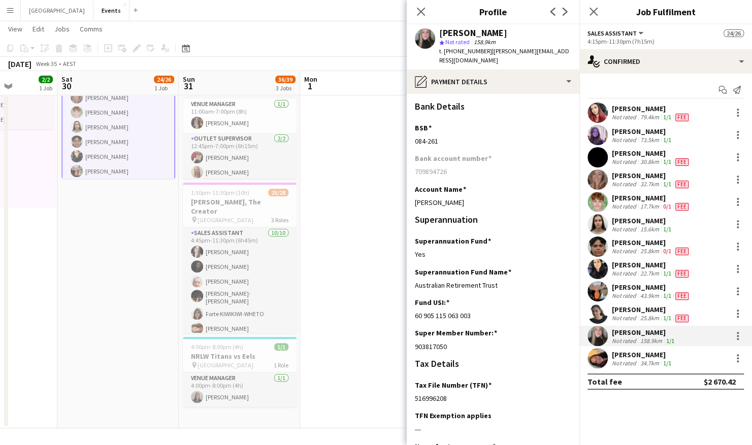
click at [414, 134] on app-section-data-types "Bank Details BSB Edit this field [FINANCIAL_ID] Bank account number [FINANCIAL_…" at bounding box center [493, 269] width 173 height 351
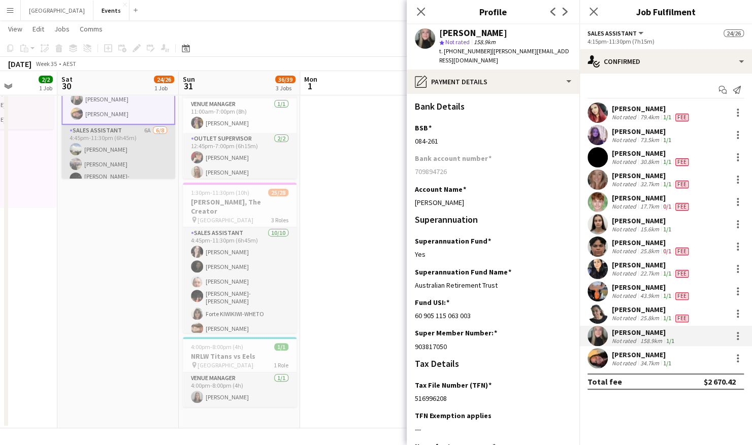
click at [120, 142] on app-card-role "Sales Assistant 6A [DATE] 4:45pm-11:30pm (6h45m) [PERSON_NAME] [PERSON_NAME] Ci…" at bounding box center [118, 195] width 114 height 141
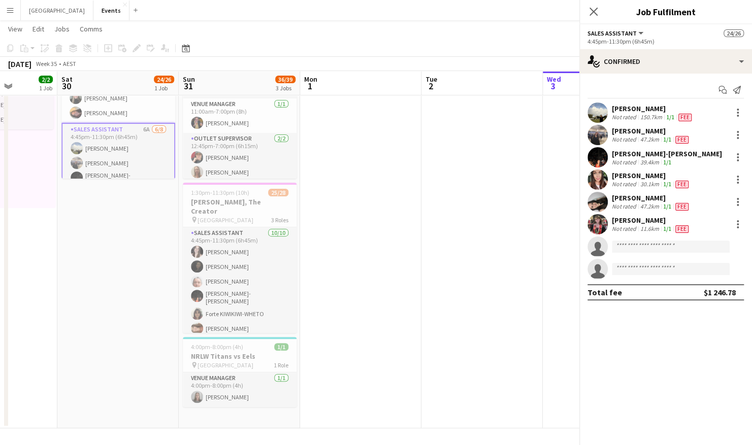
scroll to position [254, 0]
click at [598, 112] on app-user-avatar at bounding box center [597, 113] width 20 height 20
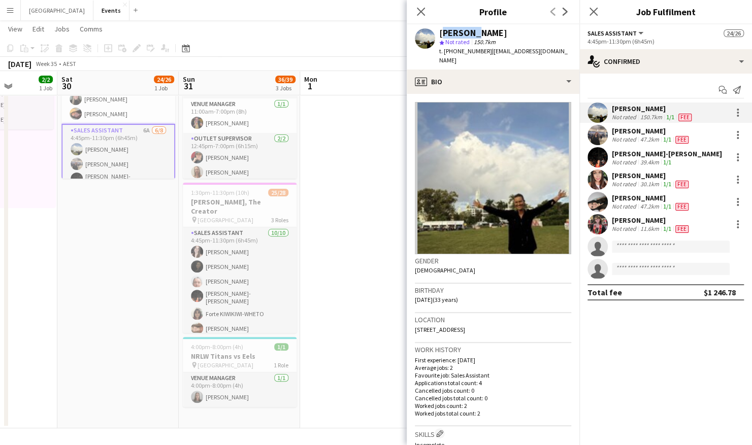
drag, startPoint x: 466, startPoint y: 33, endPoint x: 439, endPoint y: 30, distance: 27.6
click at [439, 30] on div "[PERSON_NAME] star Not rated 150.7km t. [PHONE_NUMBER] | [EMAIL_ADDRESS][DOMAIN…" at bounding box center [493, 46] width 173 height 45
drag, startPoint x: 500, startPoint y: 31, endPoint x: 469, endPoint y: 31, distance: 31.5
click at [469, 31] on div "[PERSON_NAME]" at bounding box center [505, 32] width 132 height 9
drag, startPoint x: 441, startPoint y: 292, endPoint x: 414, endPoint y: 292, distance: 26.9
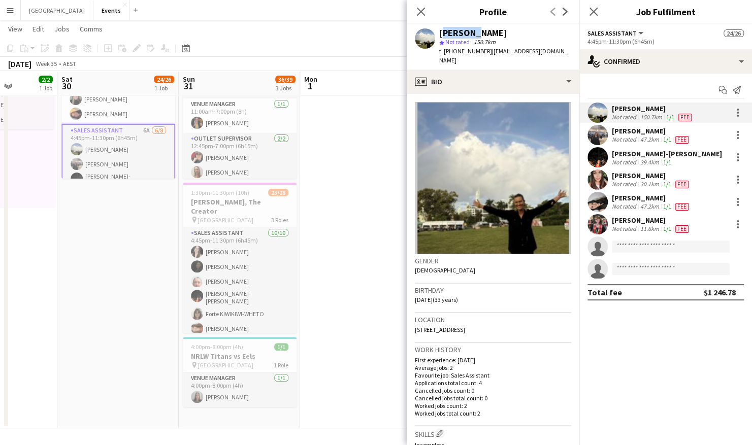
click at [414, 292] on app-crew-profile-bio "Gender [DEMOGRAPHIC_DATA] Birthday [DEMOGRAPHIC_DATA] (33 years) Location [STRE…" at bounding box center [493, 269] width 173 height 351
drag, startPoint x: 492, startPoint y: 321, endPoint x: 412, endPoint y: 323, distance: 80.2
click at [412, 301] on app-crew-profile-bio "Gender [DEMOGRAPHIC_DATA] Birthday [DEMOGRAPHIC_DATA] (33 years) Location [STRE…" at bounding box center [493, 269] width 173 height 351
drag, startPoint x: 454, startPoint y: 52, endPoint x: 481, endPoint y: 55, distance: 27.1
click at [481, 55] on span "t. [PHONE_NUMBER]" at bounding box center [465, 51] width 53 height 8
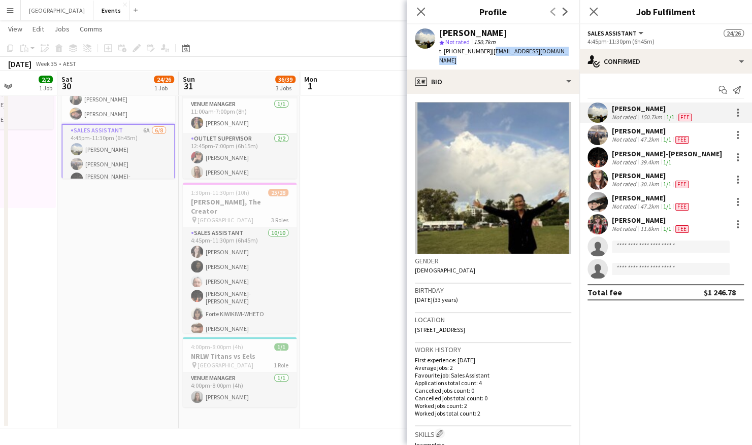
drag, startPoint x: 560, startPoint y: 53, endPoint x: 484, endPoint y: 55, distance: 76.2
click at [484, 55] on div "[PERSON_NAME] star Not rated 150.7km t. [PHONE_NUMBER] | [EMAIL_ADDRESS][DOMAIN…" at bounding box center [493, 46] width 173 height 45
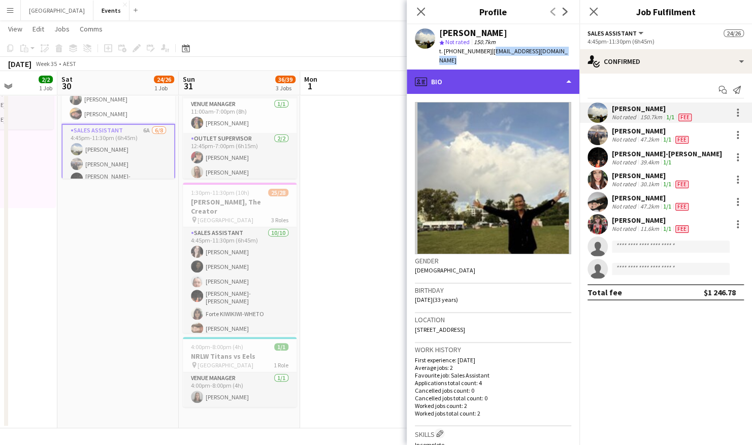
click at [479, 70] on div "profile Bio" at bounding box center [493, 82] width 173 height 24
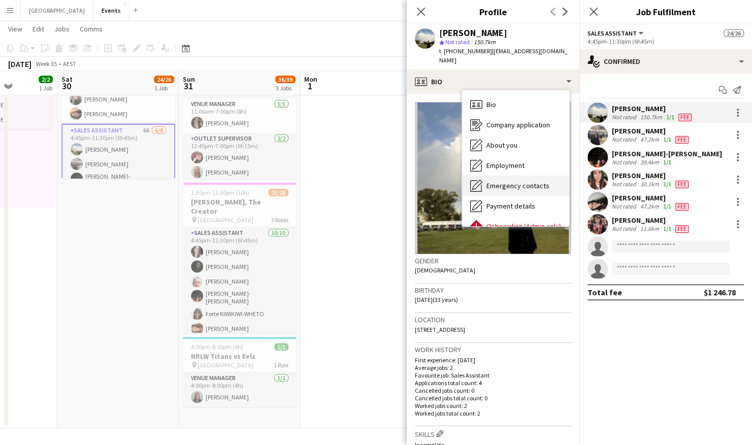
click at [522, 181] on span "Emergency contacts" at bounding box center [517, 185] width 63 height 9
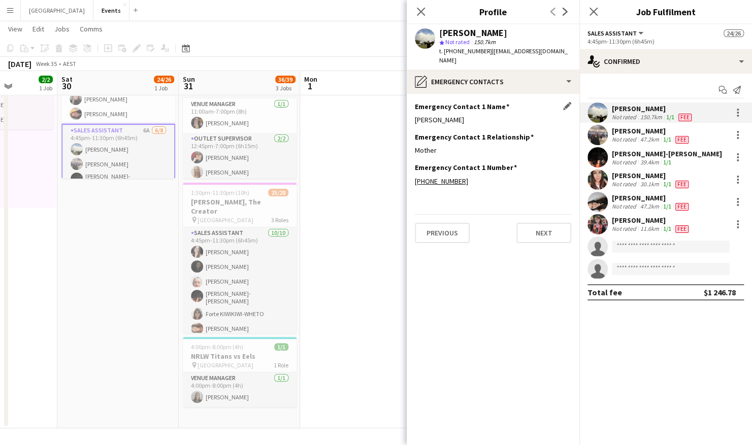
drag, startPoint x: 467, startPoint y: 109, endPoint x: 416, endPoint y: 114, distance: 51.5
click at [416, 115] on div "[PERSON_NAME]" at bounding box center [493, 119] width 156 height 9
drag, startPoint x: 440, startPoint y: 140, endPoint x: 412, endPoint y: 140, distance: 27.4
click at [412, 140] on app-section-data-types "Emergency Contact 1 Name Edit this field [PERSON_NAME] Emergency Contact 1 Rela…" at bounding box center [493, 269] width 173 height 351
drag, startPoint x: 466, startPoint y: 171, endPoint x: 425, endPoint y: 174, distance: 41.2
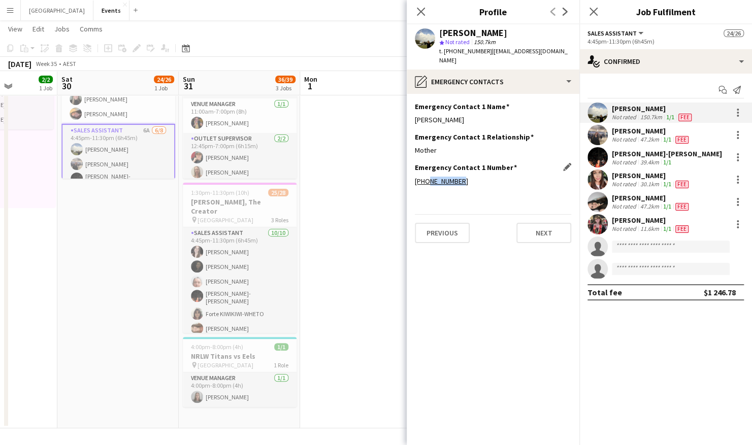
click at [425, 177] on div "[PHONE_NUMBER]" at bounding box center [493, 181] width 156 height 9
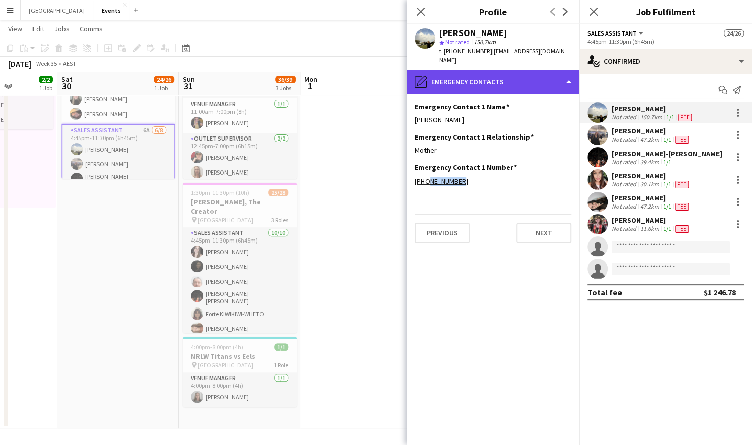
click at [524, 77] on div "pencil4 Emergency contacts" at bounding box center [493, 82] width 173 height 24
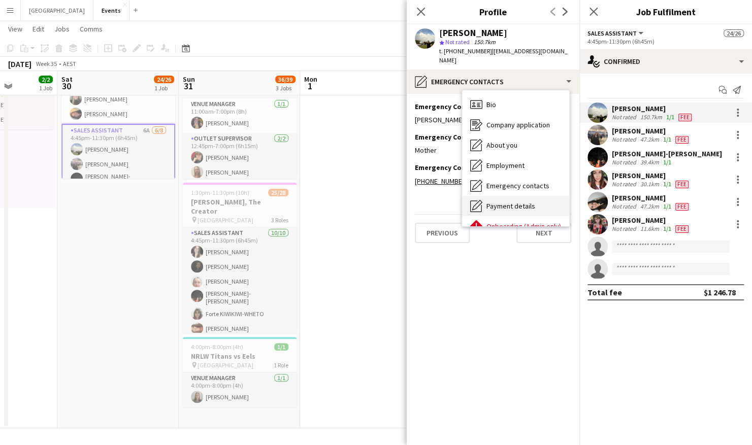
click at [518, 201] on span "Payment details" at bounding box center [510, 205] width 49 height 9
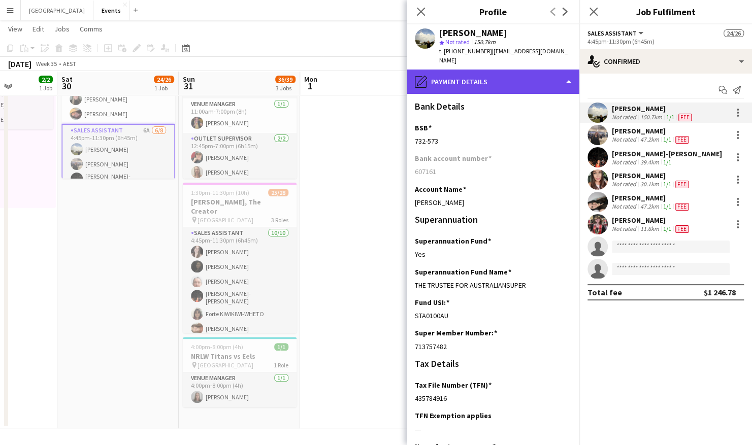
click at [544, 72] on div "pencil4 Payment details" at bounding box center [493, 82] width 173 height 24
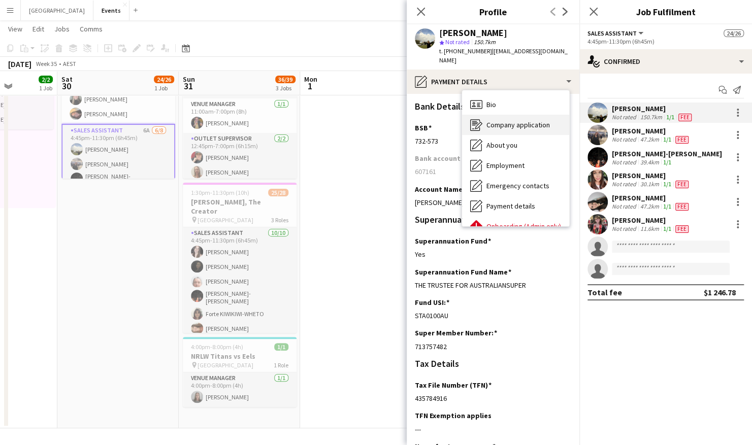
click at [524, 120] on span "Company application" at bounding box center [517, 124] width 63 height 9
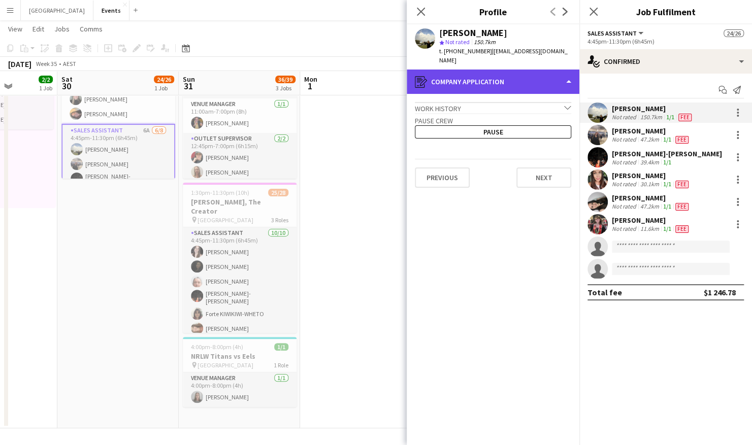
click at [508, 70] on div "register Company application" at bounding box center [493, 82] width 173 height 24
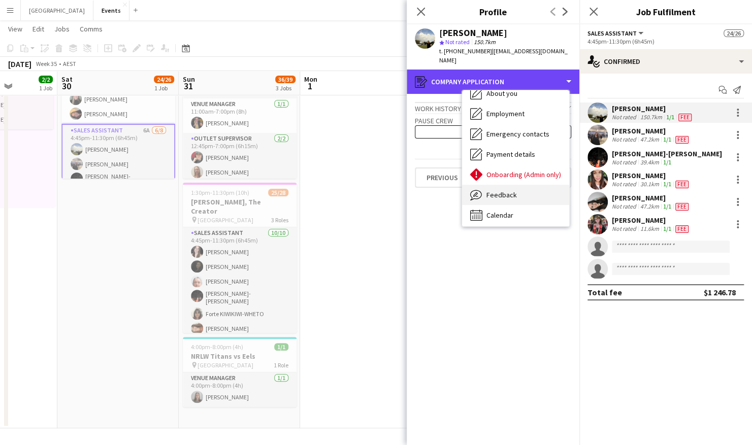
scroll to position [55, 0]
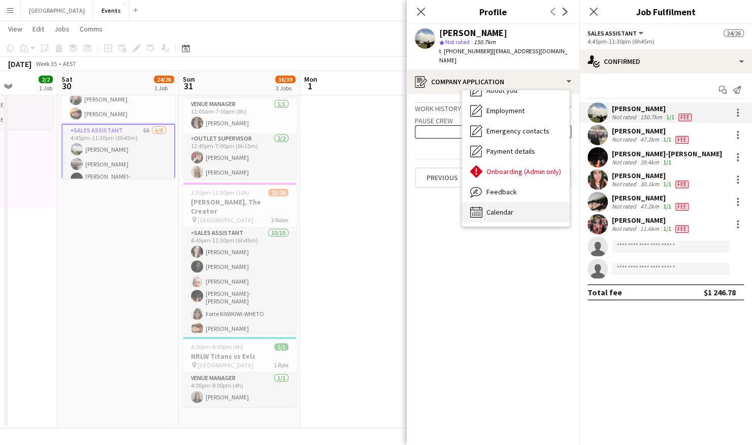
click at [516, 204] on div "Calendar Calendar" at bounding box center [515, 212] width 107 height 20
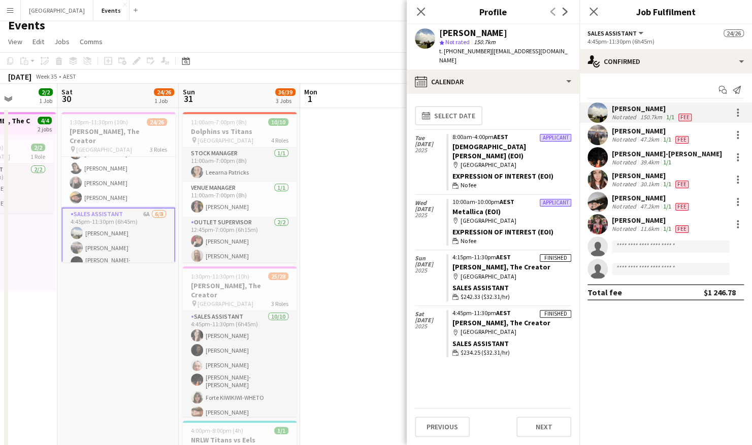
scroll to position [0, 0]
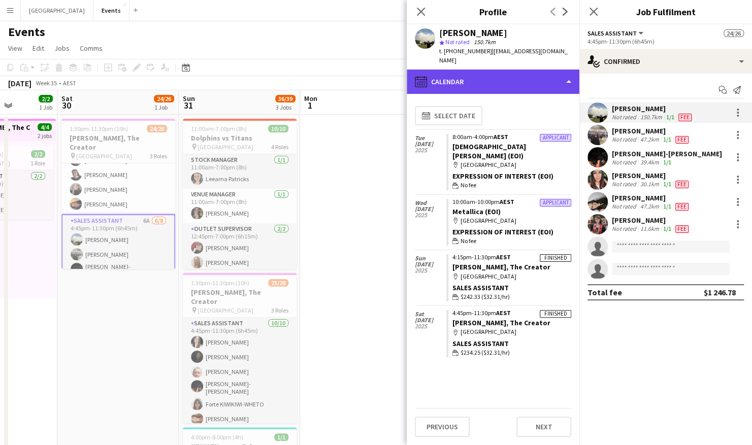
click at [530, 70] on div "calendar-full Calendar" at bounding box center [493, 82] width 173 height 24
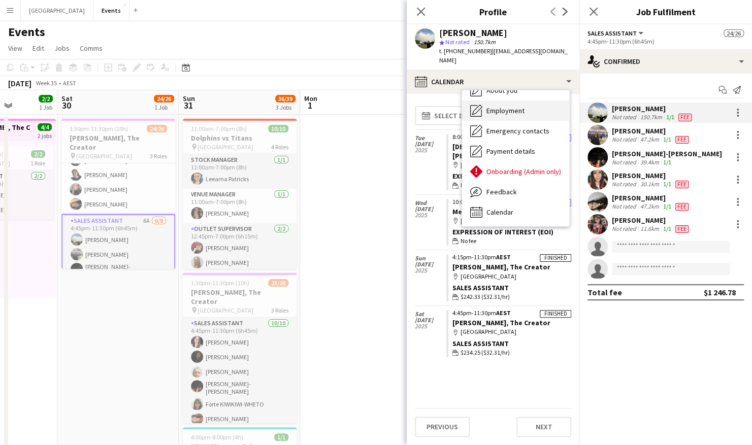
click at [529, 102] on div "Employment Employment" at bounding box center [515, 110] width 107 height 20
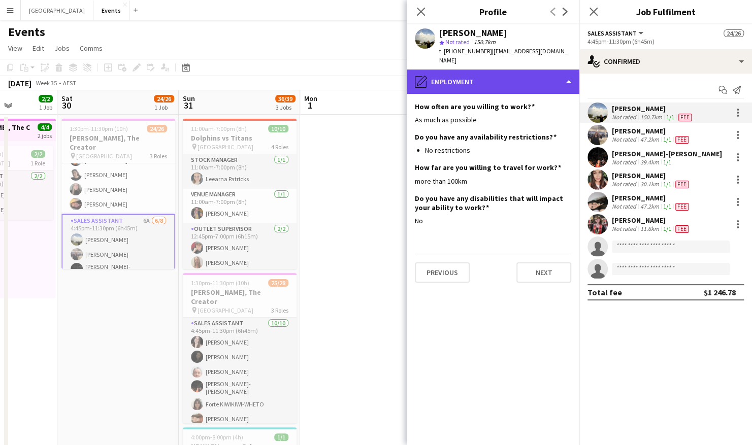
click at [480, 79] on div "pencil4 Employment" at bounding box center [493, 82] width 173 height 24
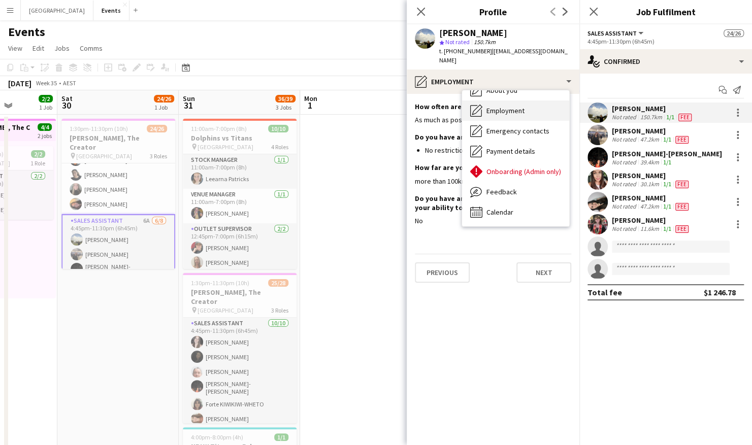
click at [528, 101] on div "Employment Employment" at bounding box center [515, 110] width 107 height 20
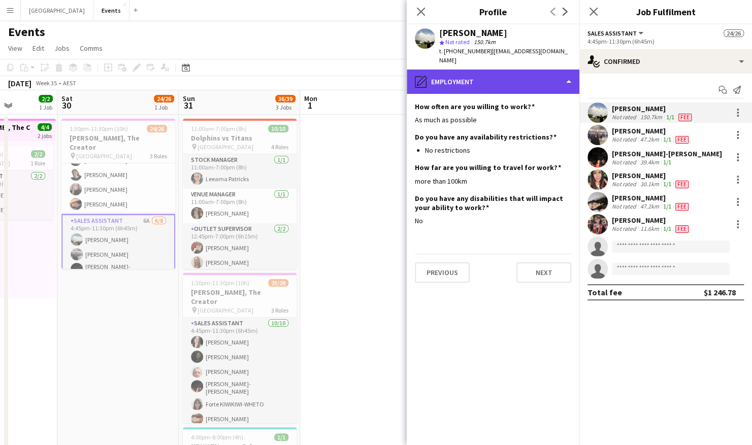
click at [531, 73] on div "pencil4 Employment" at bounding box center [493, 82] width 173 height 24
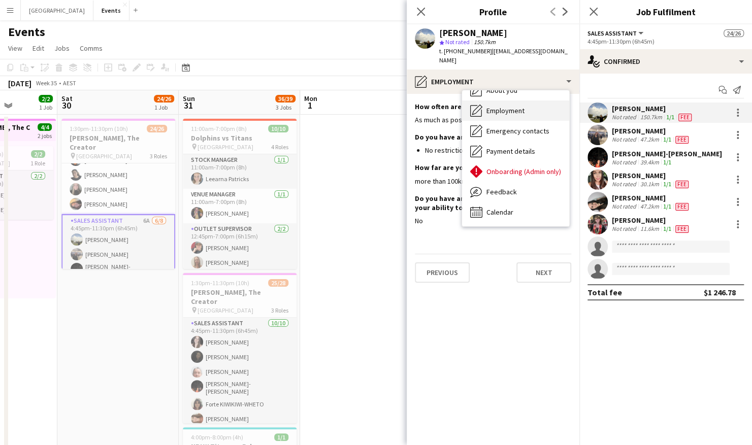
click at [532, 100] on div "Employment Employment" at bounding box center [515, 110] width 107 height 20
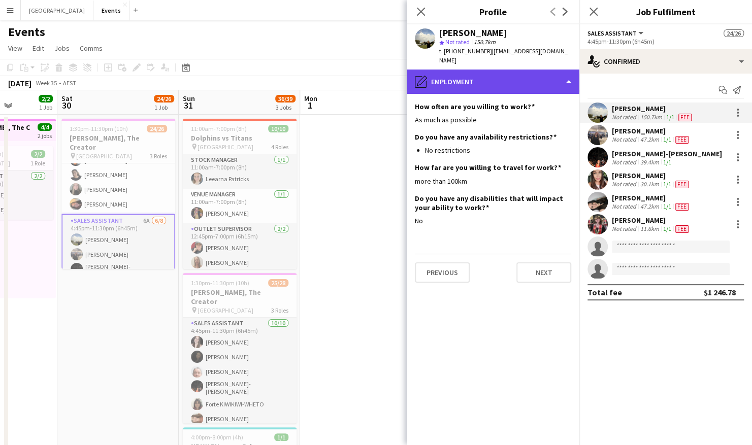
click at [523, 80] on div "pencil4 Employment" at bounding box center [493, 82] width 173 height 24
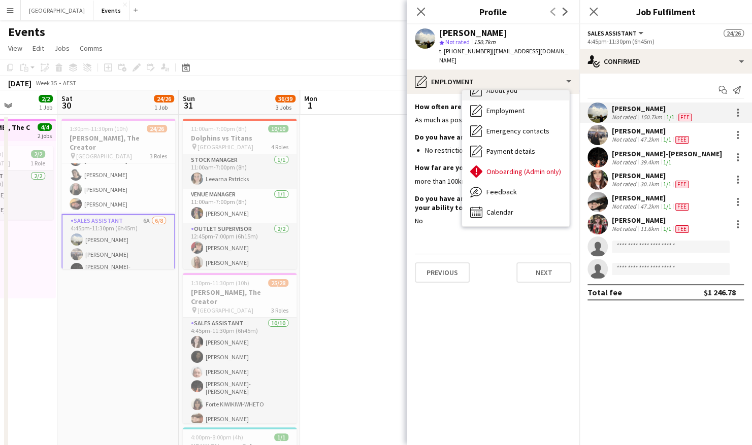
click at [521, 87] on div "About you About you" at bounding box center [515, 90] width 107 height 20
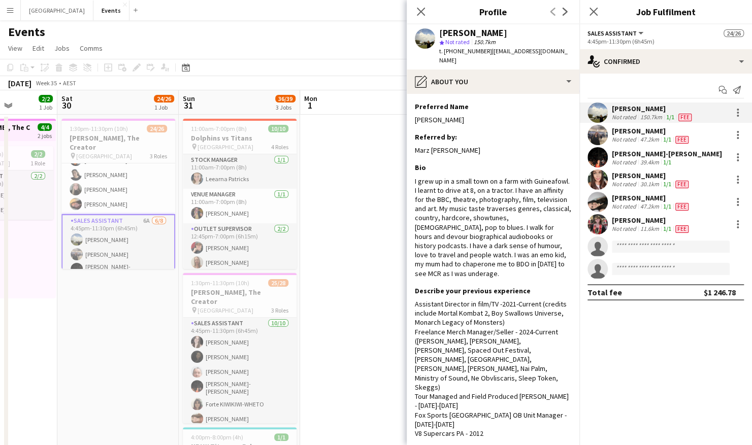
click at [595, 156] on app-user-avatar at bounding box center [597, 157] width 20 height 20
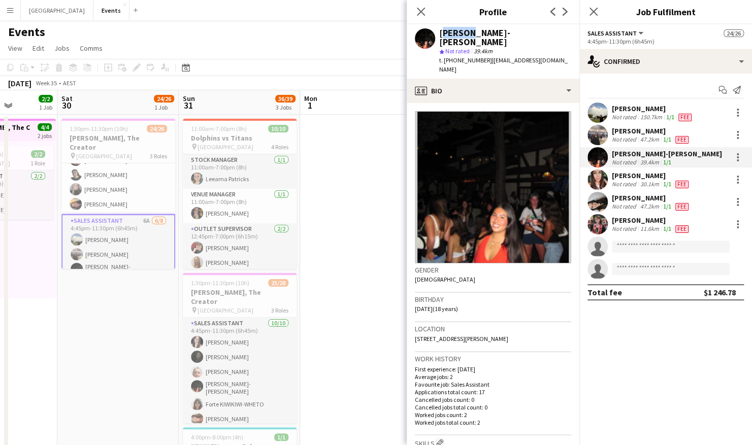
drag, startPoint x: 440, startPoint y: 32, endPoint x: 467, endPoint y: 35, distance: 27.5
click at [467, 35] on div "[PERSON_NAME]-[PERSON_NAME]" at bounding box center [505, 37] width 132 height 18
drag, startPoint x: 470, startPoint y: 33, endPoint x: 558, endPoint y: 32, distance: 87.3
click at [558, 32] on div "[PERSON_NAME]-[PERSON_NAME] star Not rated 39.4km t. [PHONE_NUMBER] | [EMAIL_AD…" at bounding box center [493, 51] width 173 height 54
drag, startPoint x: 426, startPoint y: 292, endPoint x: 442, endPoint y: 294, distance: 15.8
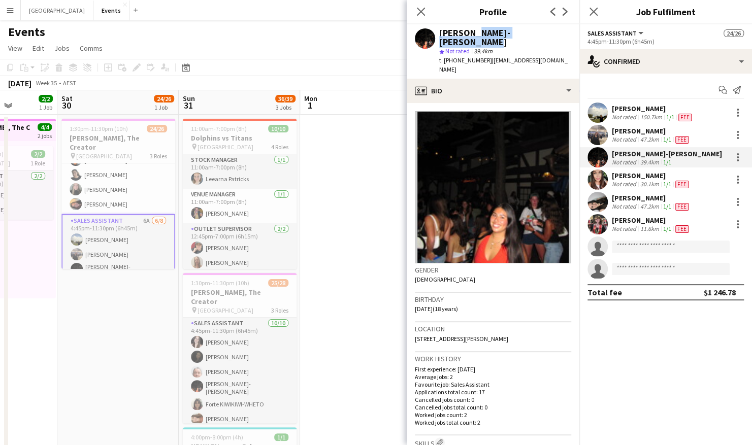
click at [442, 294] on app-crew-profile-bio "Gender [DEMOGRAPHIC_DATA] Birthday [DEMOGRAPHIC_DATA] (18 years) Location [STRE…" at bounding box center [493, 274] width 173 height 342
drag, startPoint x: 495, startPoint y: 319, endPoint x: 414, endPoint y: 324, distance: 81.4
click at [415, 301] on div "Location [STREET_ADDRESS][PERSON_NAME]" at bounding box center [493, 336] width 156 height 29
drag, startPoint x: 461, startPoint y: 54, endPoint x: 482, endPoint y: 53, distance: 21.3
click at [482, 56] on span "t. [PHONE_NUMBER]" at bounding box center [465, 60] width 53 height 8
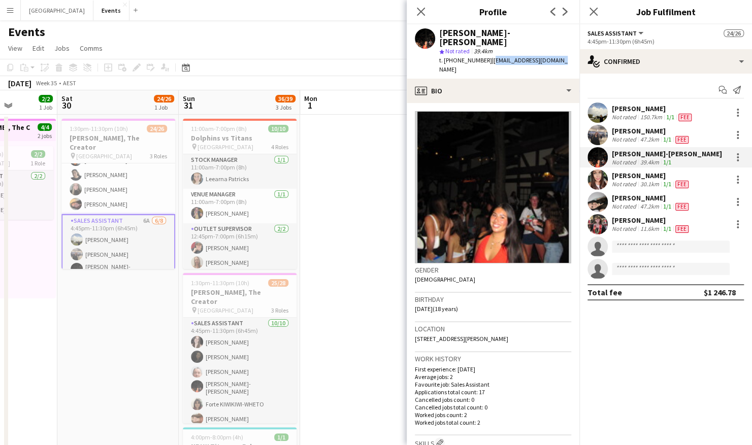
drag, startPoint x: 486, startPoint y: 52, endPoint x: 555, endPoint y: 56, distance: 69.1
click at [555, 56] on div "[PERSON_NAME]-[PERSON_NAME] star Not rated 39.4km t. [PHONE_NUMBER] | [EMAIL_AD…" at bounding box center [493, 51] width 173 height 54
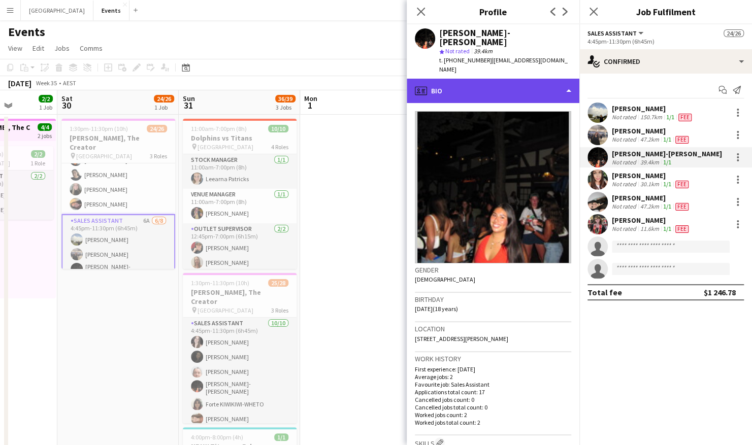
click at [457, 79] on div "profile Bio" at bounding box center [493, 91] width 173 height 24
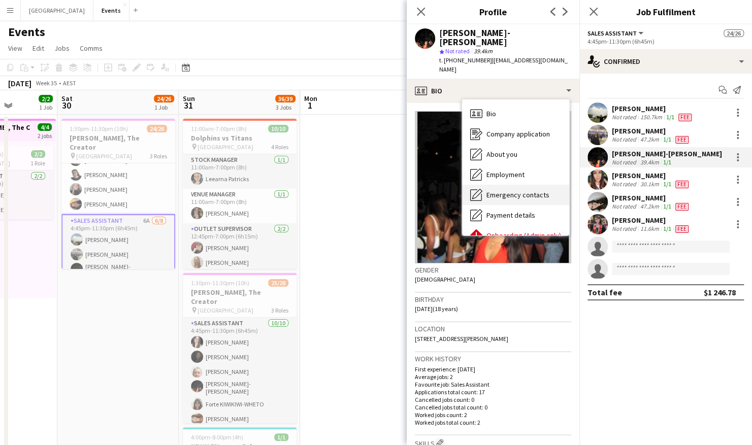
click at [523, 190] on span "Emergency contacts" at bounding box center [517, 194] width 63 height 9
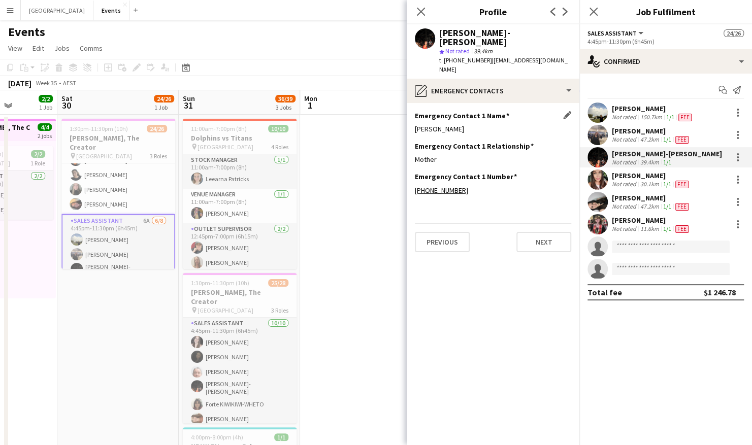
drag, startPoint x: 469, startPoint y: 108, endPoint x: 416, endPoint y: 112, distance: 54.0
click at [416, 124] on div "[PERSON_NAME]" at bounding box center [493, 128] width 156 height 9
drag, startPoint x: 443, startPoint y: 140, endPoint x: 411, endPoint y: 141, distance: 31.5
click at [411, 141] on app-section-data-types "Emergency Contact 1 Name Edit this field [PERSON_NAME] Emergency Contact 1 Rela…" at bounding box center [493, 274] width 173 height 342
drag, startPoint x: 466, startPoint y: 172, endPoint x: 424, endPoint y: 174, distance: 42.2
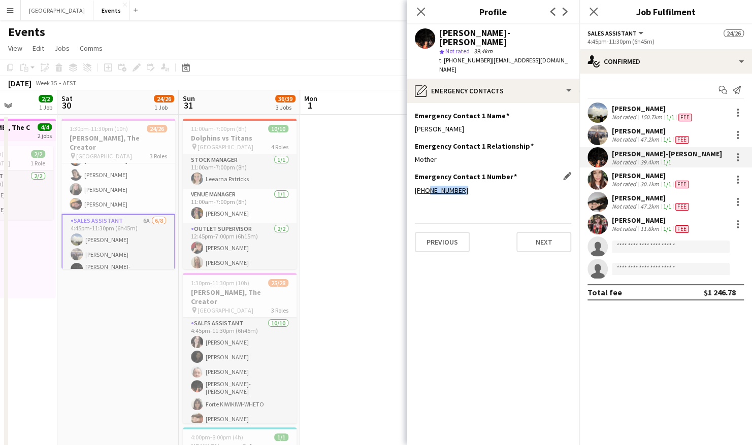
click at [424, 186] on div "[PHONE_NUMBER]" at bounding box center [493, 190] width 156 height 9
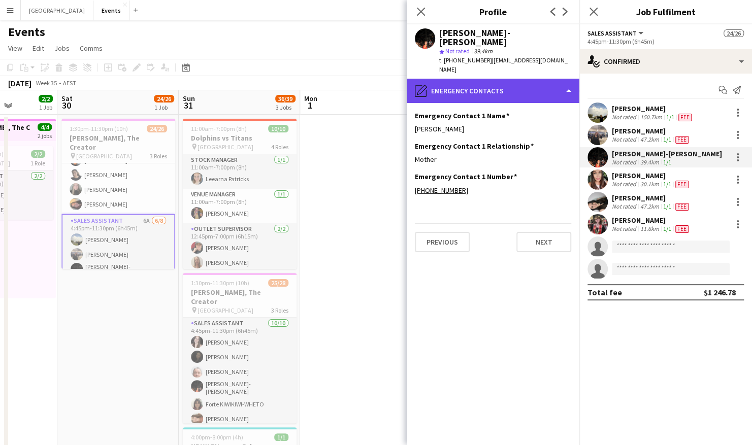
click at [483, 79] on div "pencil4 Emergency contacts" at bounding box center [493, 91] width 173 height 24
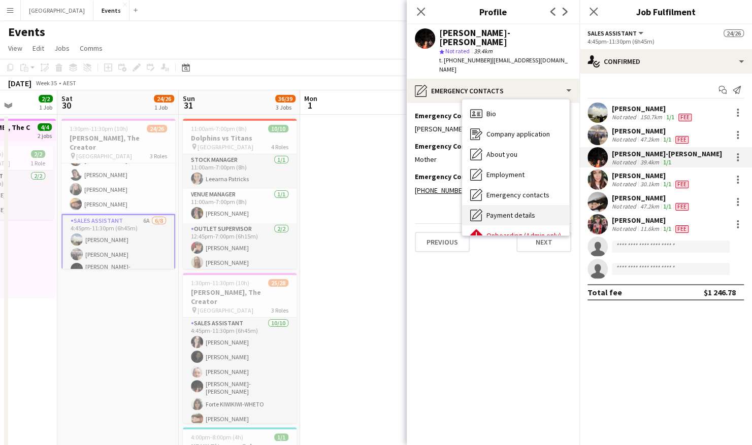
click at [510, 211] on span "Payment details" at bounding box center [510, 215] width 49 height 9
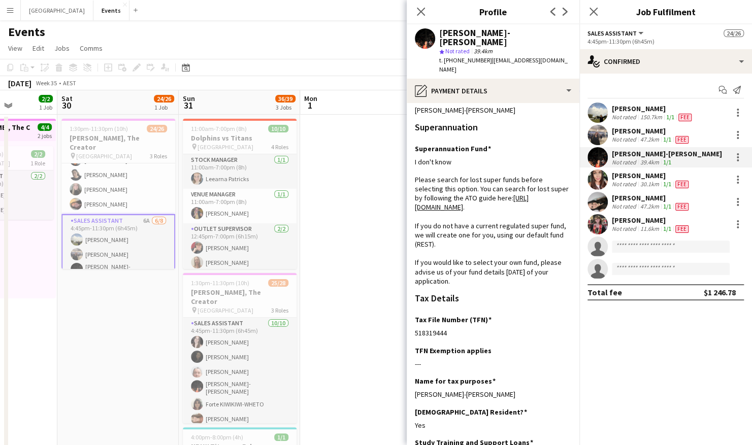
scroll to position [152, 0]
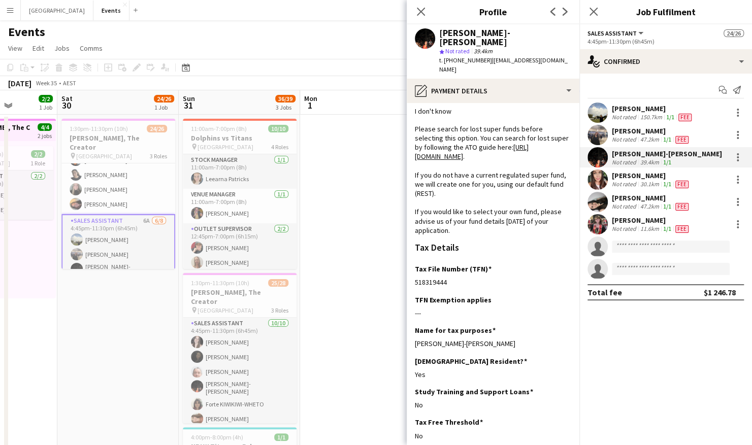
click at [469, 146] on link "[URL][DOMAIN_NAME]" at bounding box center [472, 152] width 114 height 18
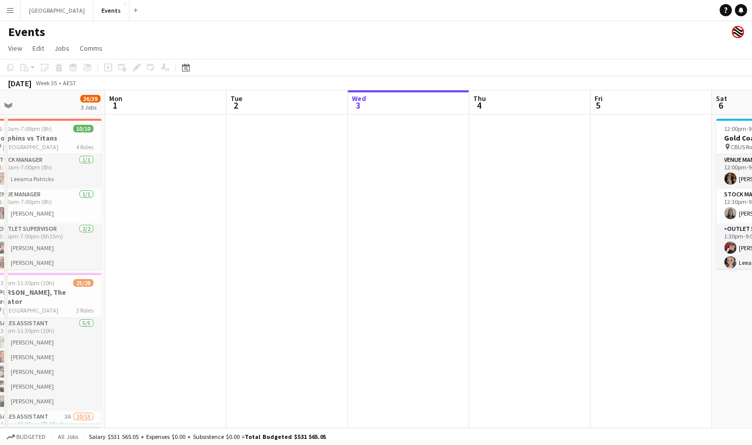
drag, startPoint x: 226, startPoint y: 262, endPoint x: 160, endPoint y: 265, distance: 66.1
click at [477, 264] on app-calendar-viewport "Fri 29 Sat 30 Sun 31 36/39 3 Jobs Mon 1 Tue 2 Wed 3 Thu 4 Fri 5 Sat 6 8/8 1 Job…" at bounding box center [376, 304] width 752 height 428
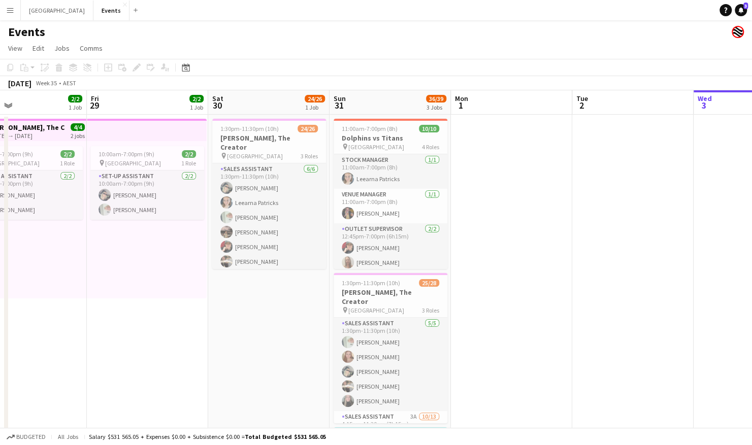
drag, startPoint x: 300, startPoint y: 268, endPoint x: 527, endPoint y: 273, distance: 226.9
click at [527, 273] on app-calendar-viewport "Tue 26 Wed 27 Thu 28 2/2 1 Job Fri 29 2/2 1 Job Sat 30 24/26 1 Job Sun 31 36/39…" at bounding box center [376, 304] width 752 height 428
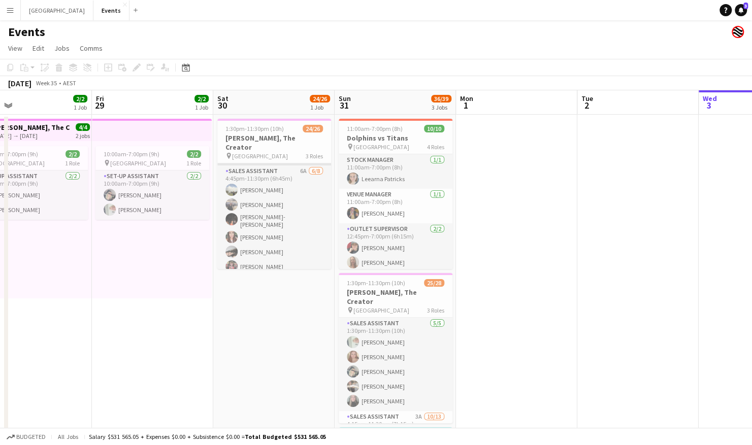
scroll to position [305, 0]
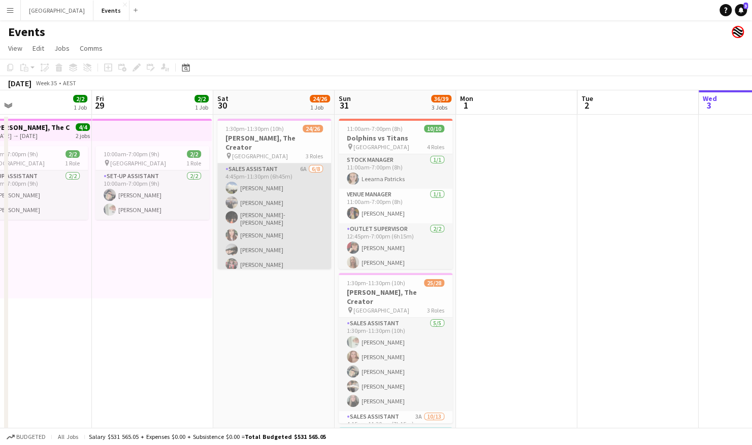
click at [306, 212] on app-card-role "Sales Assistant 6A [DATE] 4:45pm-11:30pm (6h45m) [PERSON_NAME] [PERSON_NAME] Ci…" at bounding box center [274, 233] width 114 height 141
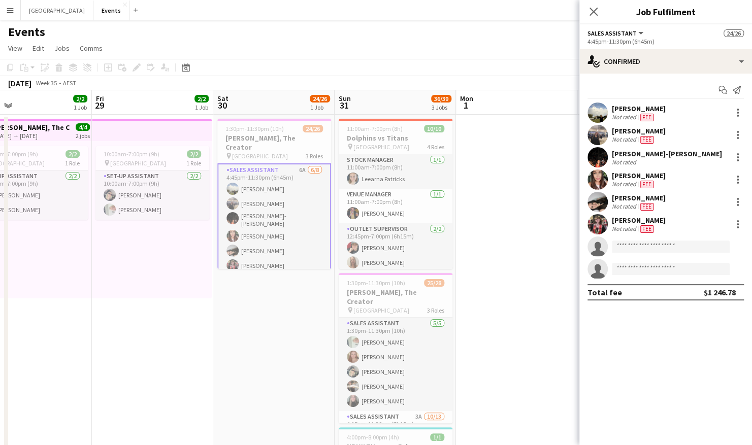
scroll to position [306, 0]
click at [596, 158] on app-user-avatar at bounding box center [597, 157] width 20 height 20
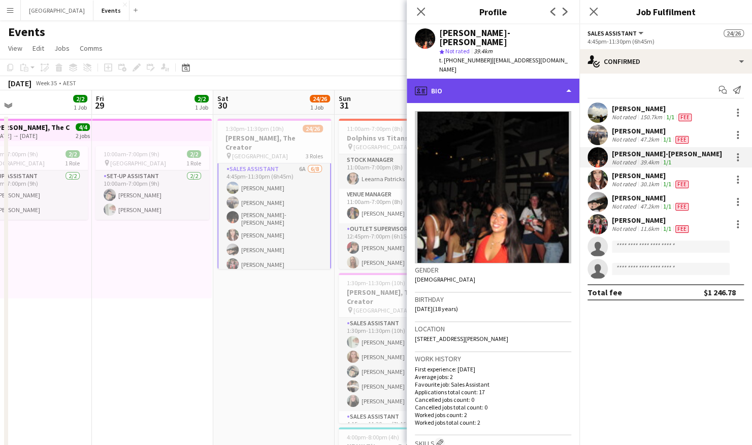
click at [514, 79] on div "profile Bio" at bounding box center [493, 91] width 173 height 24
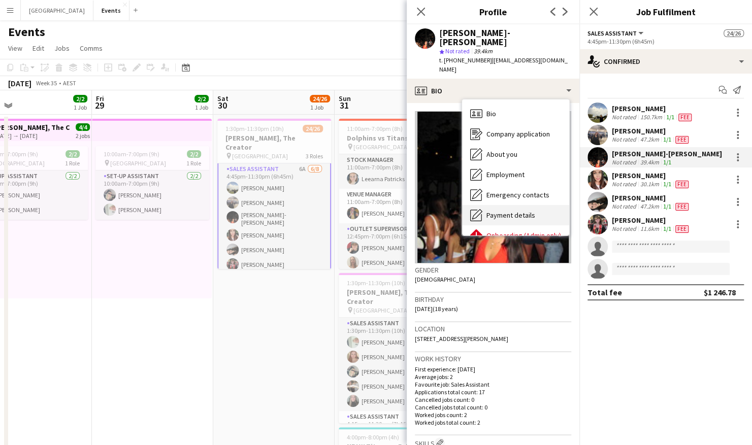
click at [542, 205] on div "Payment details Payment details" at bounding box center [515, 215] width 107 height 20
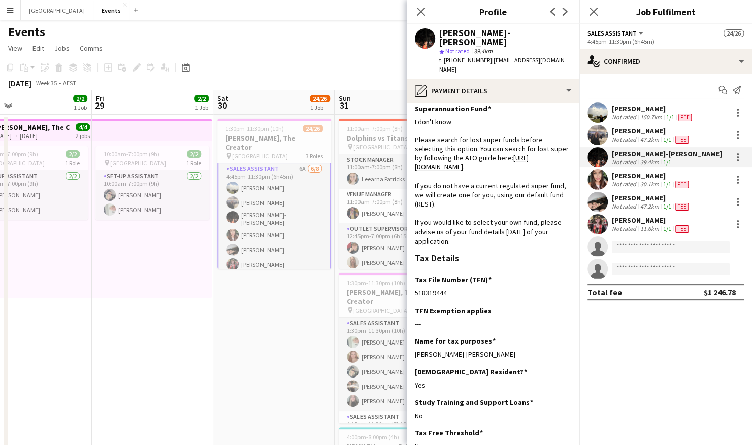
scroll to position [203, 0]
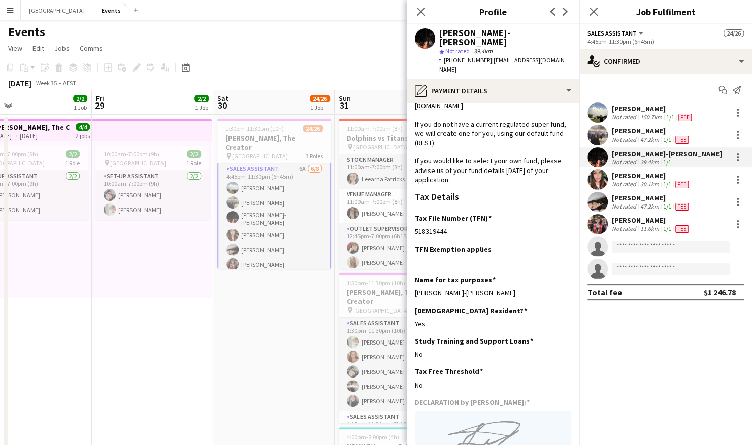
drag, startPoint x: 453, startPoint y: 228, endPoint x: 411, endPoint y: 231, distance: 42.2
click at [411, 231] on app-section-data-types "Bank Details BSB Edit this field 484-799 Bank account number 165756995 Account …" at bounding box center [493, 274] width 173 height 342
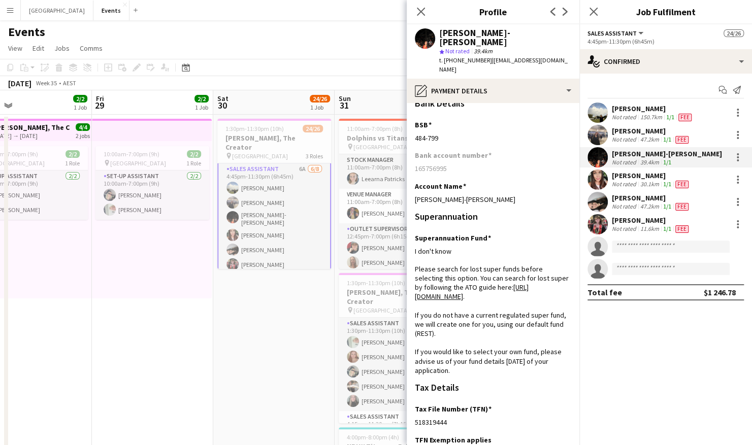
scroll to position [0, 0]
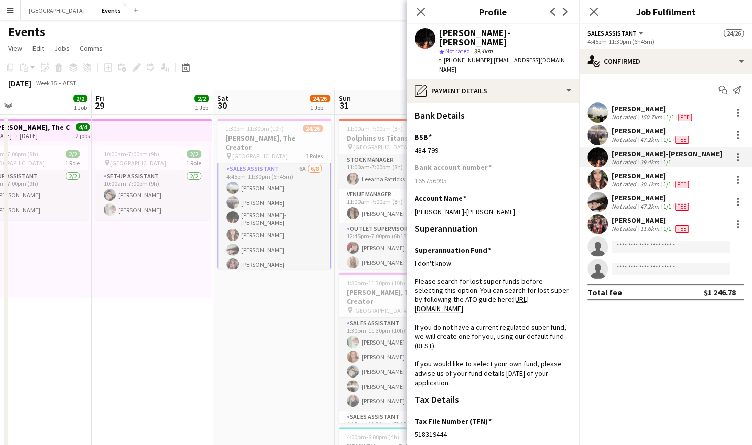
drag, startPoint x: 444, startPoint y: 132, endPoint x: 414, endPoint y: 136, distance: 30.2
click at [414, 136] on app-section-data-types "Bank Details BSB Edit this field 484-799 Bank account number 165756995 Account …" at bounding box center [493, 274] width 173 height 342
drag, startPoint x: 452, startPoint y: 157, endPoint x: 414, endPoint y: 166, distance: 39.1
click at [412, 167] on app-section-data-types "Bank Details BSB Edit this field 484-799 Bank account number 165756995 Account …" at bounding box center [493, 274] width 173 height 342
drag, startPoint x: 501, startPoint y: 195, endPoint x: 416, endPoint y: 197, distance: 85.3
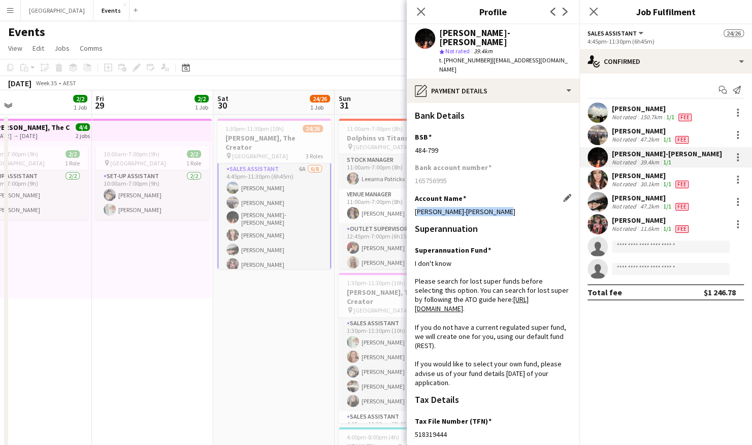
click at [413, 197] on app-section-data-types "Bank Details BSB Edit this field 484-799 Bank account number 165756995 Account …" at bounding box center [493, 274] width 173 height 342
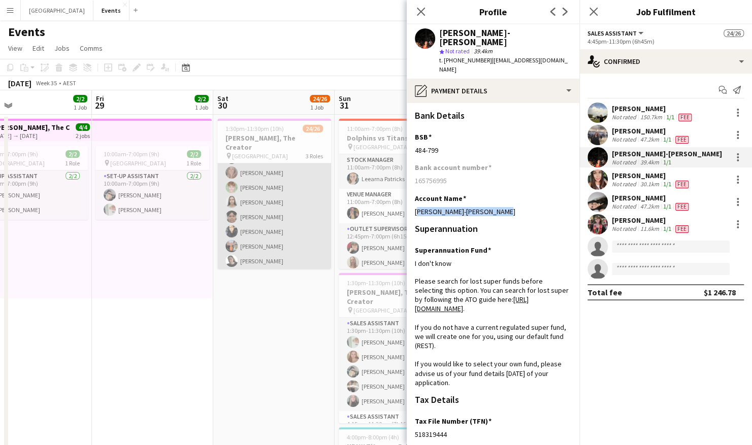
scroll to position [153, 0]
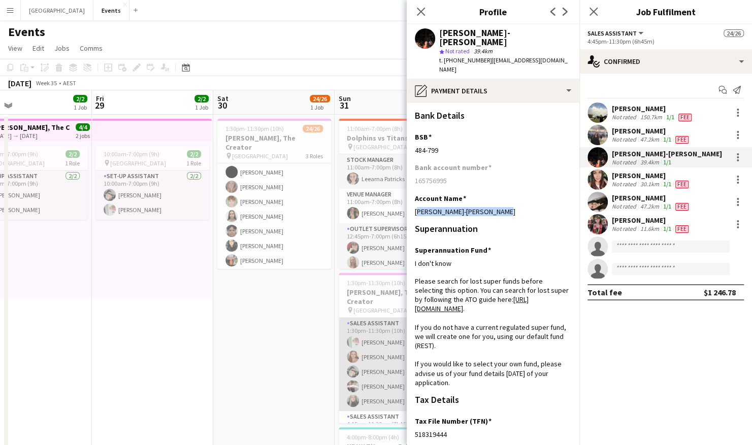
click at [388, 354] on app-card-role "Sales Assistant 5/5 1:30pm-11:30pm (10h) Lorraine KEMP Madelyn Waldon Natasha P…" at bounding box center [396, 364] width 114 height 93
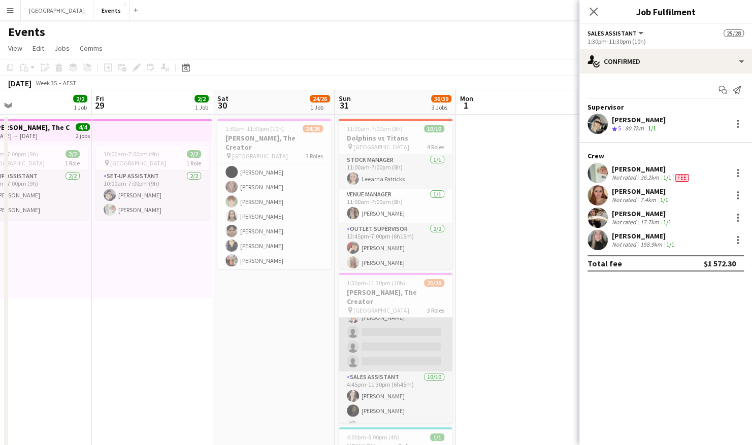
scroll to position [254, 0]
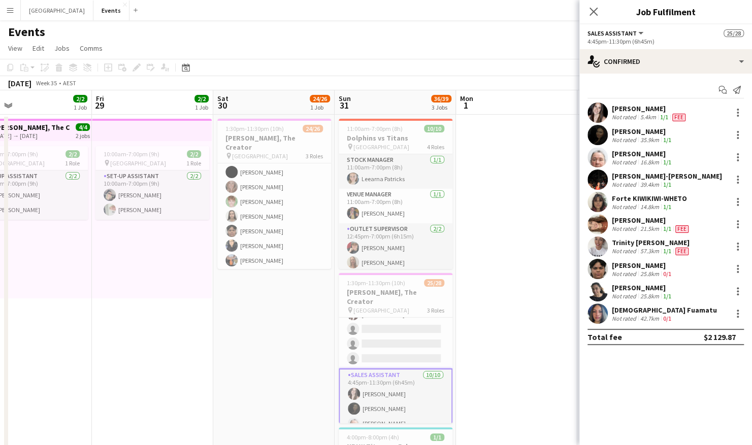
scroll to position [252, 0]
click at [602, 127] on app-user-avatar at bounding box center [597, 135] width 20 height 20
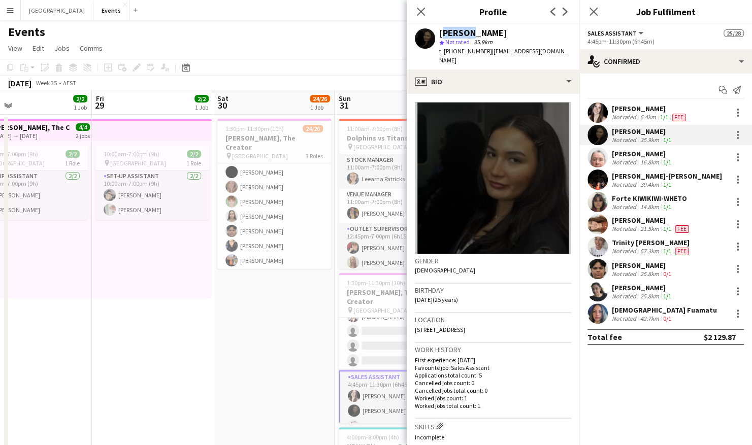
drag, startPoint x: 441, startPoint y: 31, endPoint x: 461, endPoint y: 32, distance: 20.8
click at [461, 32] on div "[PERSON_NAME]" at bounding box center [473, 32] width 68 height 9
drag, startPoint x: 522, startPoint y: 34, endPoint x: 467, endPoint y: 32, distance: 55.3
click at [467, 32] on div "[PERSON_NAME]" at bounding box center [505, 32] width 132 height 9
drag, startPoint x: 442, startPoint y: 291, endPoint x: 410, endPoint y: 291, distance: 32.0
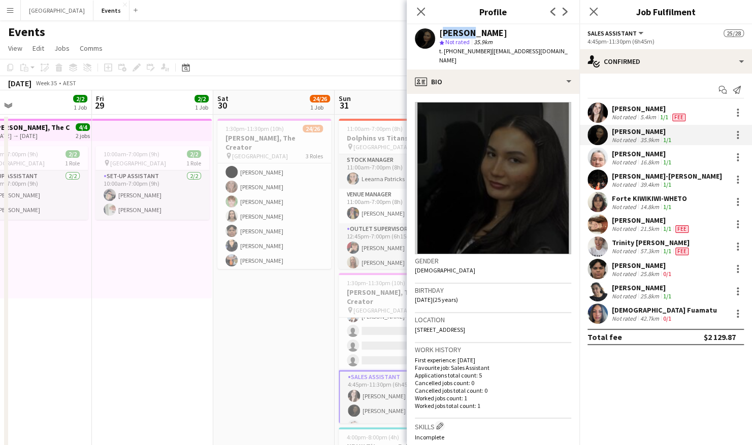
click at [410, 291] on app-crew-profile-bio "Gender [DEMOGRAPHIC_DATA] Birthday [DEMOGRAPHIC_DATA] (25 years) Location [STRE…" at bounding box center [493, 269] width 173 height 351
drag, startPoint x: 523, startPoint y: 320, endPoint x: 401, endPoint y: 320, distance: 122.3
click at [400, 320] on body "Menu Boards Boards Boards All jobs Status Workforce Workforce My Workforce Recr…" at bounding box center [376, 268] width 752 height 536
drag, startPoint x: 401, startPoint y: 320, endPoint x: 499, endPoint y: 327, distance: 98.7
click at [499, 327] on div "Location 22A Sheffield Court, Browns Plains, 4118" at bounding box center [493, 327] width 156 height 29
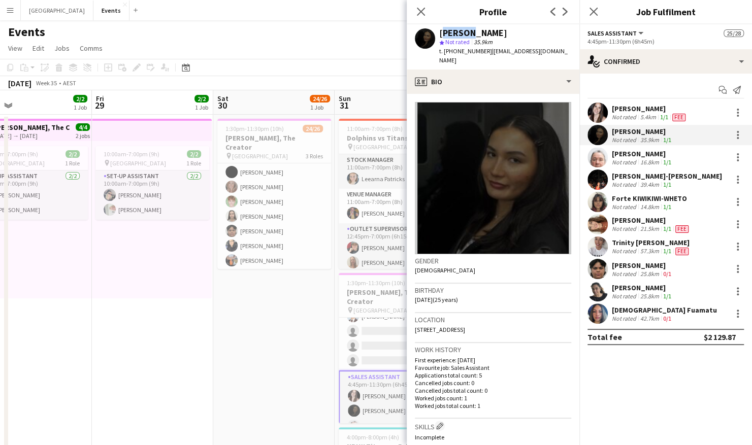
click at [526, 319] on div "Location 22A Sheffield Court, Browns Plains, 4118" at bounding box center [493, 327] width 156 height 29
click at [519, 301] on div "Birthday 24-12-1999 (25 years)" at bounding box center [493, 298] width 156 height 29
drag, startPoint x: 525, startPoint y: 322, endPoint x: 415, endPoint y: 323, distance: 109.6
click at [415, 323] on div "Location 22A Sheffield Court, Browns Plains, 4118" at bounding box center [493, 327] width 156 height 29
drag, startPoint x: 451, startPoint y: 51, endPoint x: 483, endPoint y: 51, distance: 31.5
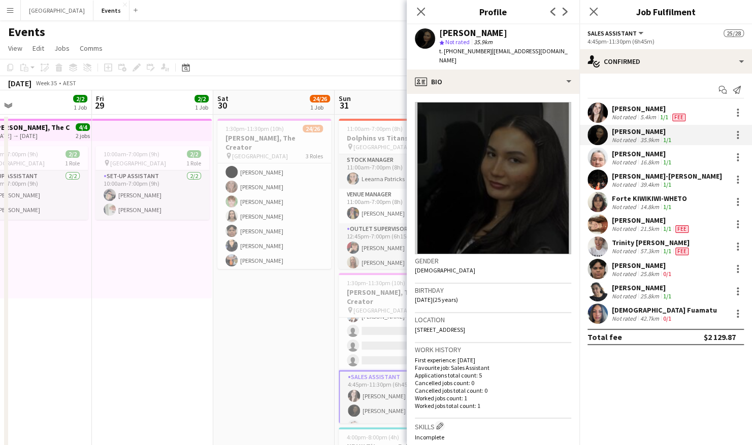
click at [483, 51] on span "t. [PHONE_NUMBER]" at bounding box center [465, 51] width 53 height 8
drag, startPoint x: 493, startPoint y: 52, endPoint x: 549, endPoint y: 54, distance: 55.9
click at [549, 54] on div "[PERSON_NAME] star Not rated 35.9km t. [PHONE_NUMBER] | [EMAIL_ADDRESS][DOMAIN_…" at bounding box center [493, 46] width 173 height 45
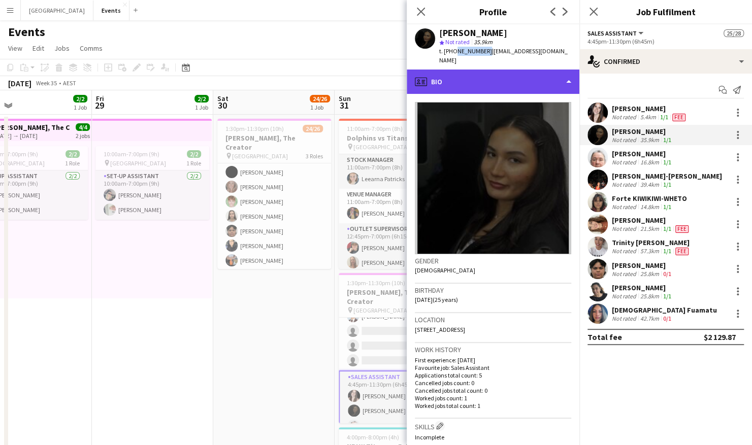
click at [496, 74] on div "profile Bio" at bounding box center [493, 82] width 173 height 24
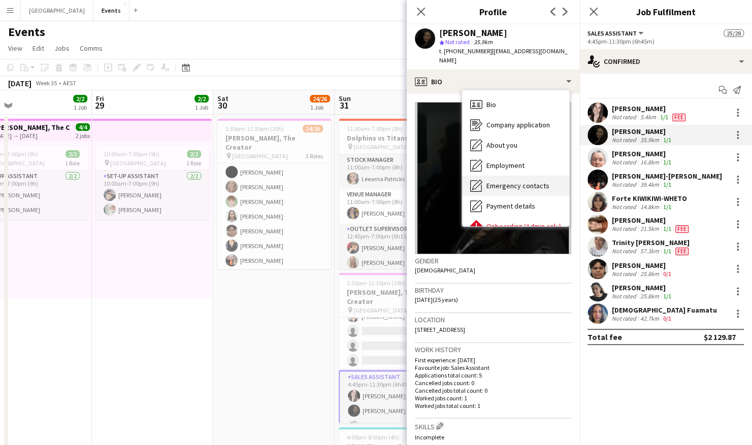
click at [521, 181] on span "Emergency contacts" at bounding box center [517, 185] width 63 height 9
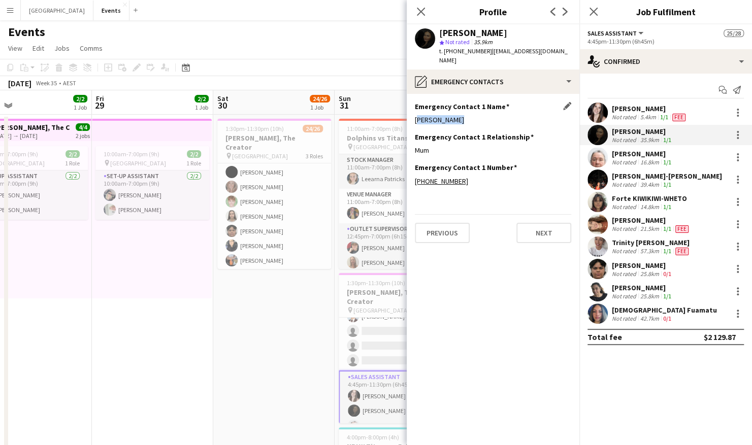
drag, startPoint x: 467, startPoint y: 108, endPoint x: 415, endPoint y: 111, distance: 51.8
click at [415, 115] on div "Monika Ladar" at bounding box center [493, 119] width 156 height 9
drag, startPoint x: 467, startPoint y: 171, endPoint x: 426, endPoint y: 173, distance: 41.7
click at [426, 177] on div "+610418443415" at bounding box center [493, 181] width 156 height 9
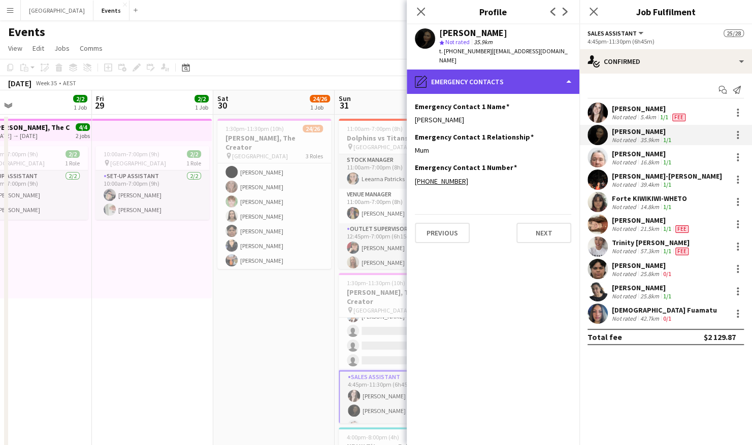
click at [513, 75] on div "pencil4 Emergency contacts" at bounding box center [493, 82] width 173 height 24
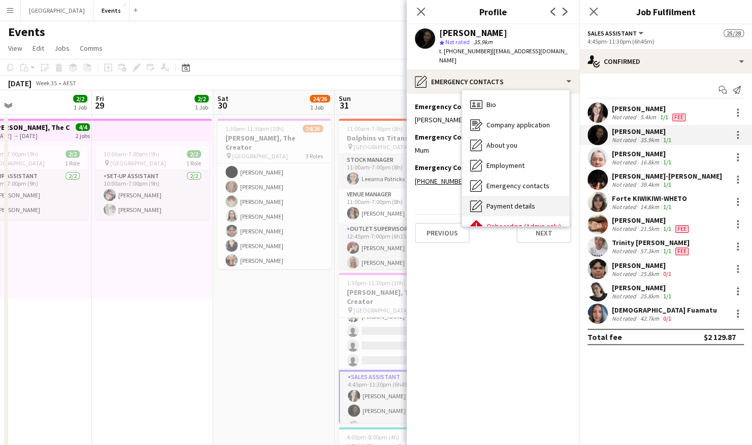
click at [524, 201] on span "Payment details" at bounding box center [510, 205] width 49 height 9
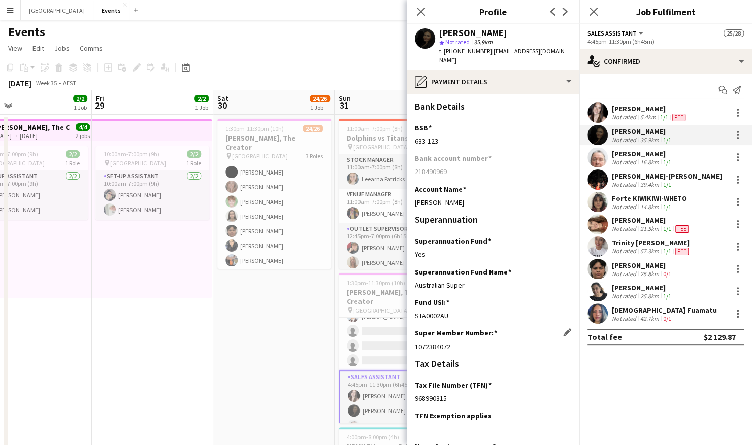
drag, startPoint x: 460, startPoint y: 338, endPoint x: 415, endPoint y: 337, distance: 45.2
click at [415, 342] on div "1072384072" at bounding box center [493, 346] width 156 height 9
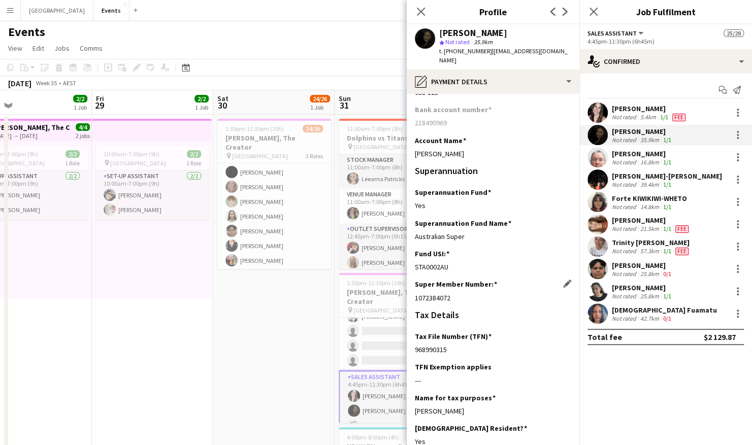
scroll to position [102, 0]
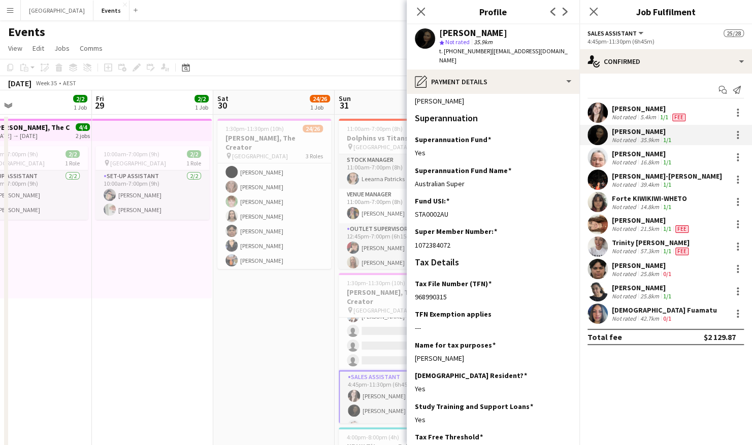
drag, startPoint x: 448, startPoint y: 289, endPoint x: 411, endPoint y: 286, distance: 37.2
click at [410, 286] on app-section-data-types "Bank Details BSB Edit this field 633-123 Bank account number 218490969 Account …" at bounding box center [493, 269] width 173 height 351
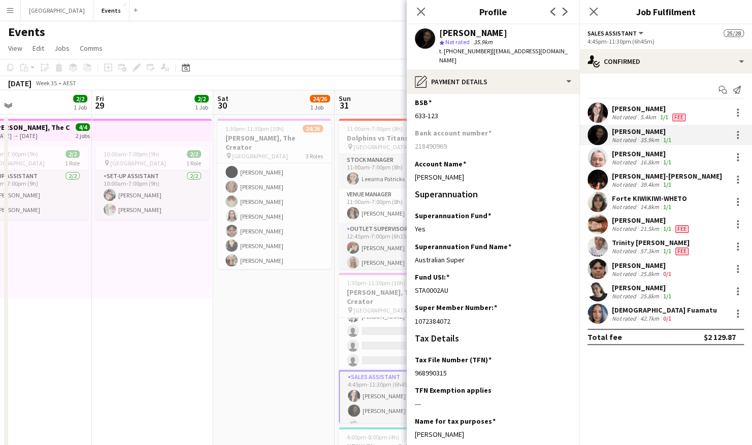
scroll to position [0, 0]
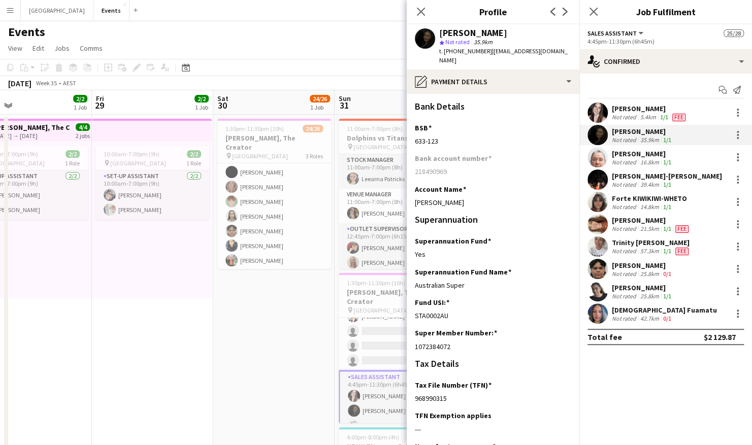
drag, startPoint x: 443, startPoint y: 131, endPoint x: 409, endPoint y: 131, distance: 34.5
click at [408, 131] on app-section-data-types "Bank Details BSB Edit this field 633-123 Bank account number 218490969 Account …" at bounding box center [493, 269] width 173 height 351
drag, startPoint x: 451, startPoint y: 163, endPoint x: 411, endPoint y: 162, distance: 40.1
click at [411, 162] on app-section-data-types "Bank Details BSB Edit this field 633-123 Bank account number 218490969 Account …" at bounding box center [493, 269] width 173 height 351
drag, startPoint x: 475, startPoint y: 193, endPoint x: 412, endPoint y: 195, distance: 62.5
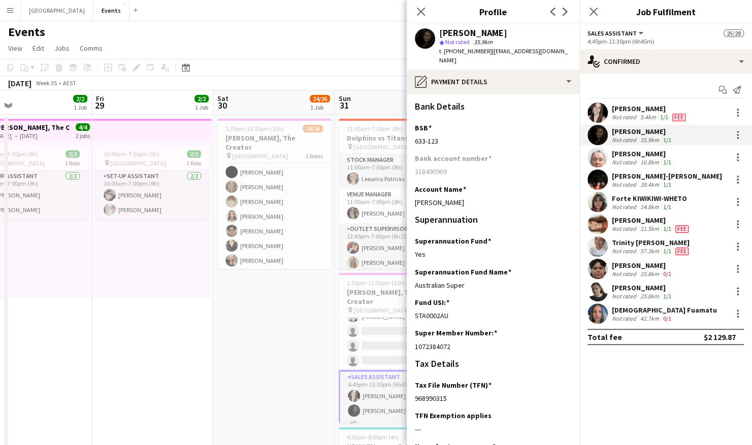
click at [412, 195] on app-section-data-types "Bank Details BSB Edit this field 633-123 Bank account number 218490969 Account …" at bounding box center [493, 269] width 173 height 351
drag, startPoint x: 443, startPoint y: 132, endPoint x: 410, endPoint y: 132, distance: 33.0
click at [410, 132] on app-section-data-types "Bank Details BSB Edit this field 633-123 Bank account number 218490969 Account …" at bounding box center [493, 269] width 173 height 351
copy div "633-123"
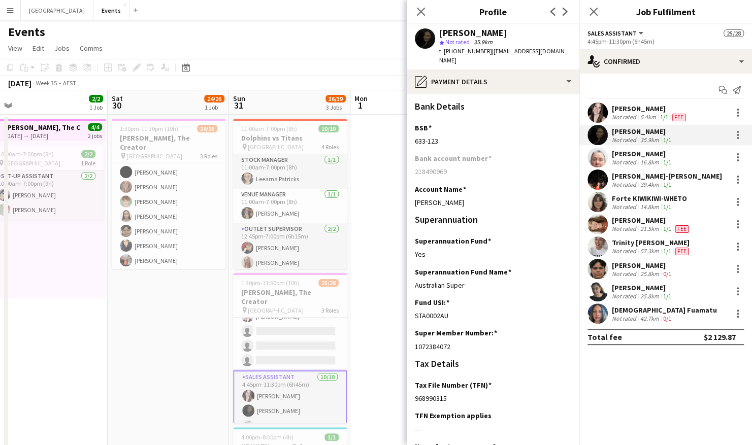
scroll to position [0, 379]
drag, startPoint x: 232, startPoint y: 313, endPoint x: 175, endPoint y: 312, distance: 57.4
click at [175, 312] on app-calendar-viewport "Tue 26 Wed 27 1/1 1 Job Thu 28 2/2 1 Job Fri 29 2/2 1 Job Sat 30 24/26 1 Job Su…" at bounding box center [376, 304] width 752 height 428
click at [599, 312] on app-user-avatar at bounding box center [597, 314] width 20 height 20
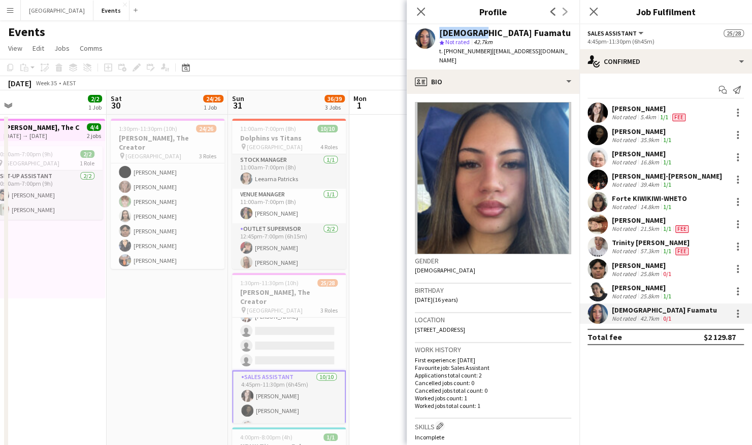
drag, startPoint x: 473, startPoint y: 30, endPoint x: 435, endPoint y: 35, distance: 37.3
click at [435, 35] on div "Marynite Fuamatu star Not rated 42.7km t. +61490756416 | marynite4ma2@gmail.com" at bounding box center [493, 46] width 173 height 45
drag, startPoint x: 518, startPoint y: 30, endPoint x: 478, endPoint y: 33, distance: 40.2
click at [478, 33] on div "[DEMOGRAPHIC_DATA] Fuamatu" at bounding box center [505, 32] width 132 height 9
drag, startPoint x: 413, startPoint y: 290, endPoint x: 444, endPoint y: 288, distance: 30.5
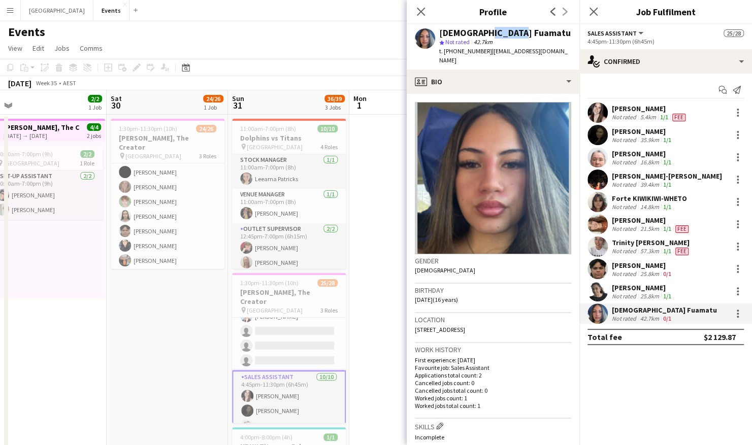
click at [444, 288] on app-crew-profile-bio "Gender [DEMOGRAPHIC_DATA] Birthday [DEMOGRAPHIC_DATA] (16 years) Location [STRE…" at bounding box center [493, 269] width 173 height 351
drag, startPoint x: 526, startPoint y: 319, endPoint x: 413, endPoint y: 322, distance: 113.2
click at [413, 322] on app-crew-profile-bio "Gender [DEMOGRAPHIC_DATA] Birthday [DEMOGRAPHIC_DATA] (16 years) Location [STRE…" at bounding box center [493, 269] width 173 height 351
drag, startPoint x: 452, startPoint y: 52, endPoint x: 479, endPoint y: 52, distance: 27.4
click at [479, 52] on span "t. [PHONE_NUMBER]" at bounding box center [465, 51] width 53 height 8
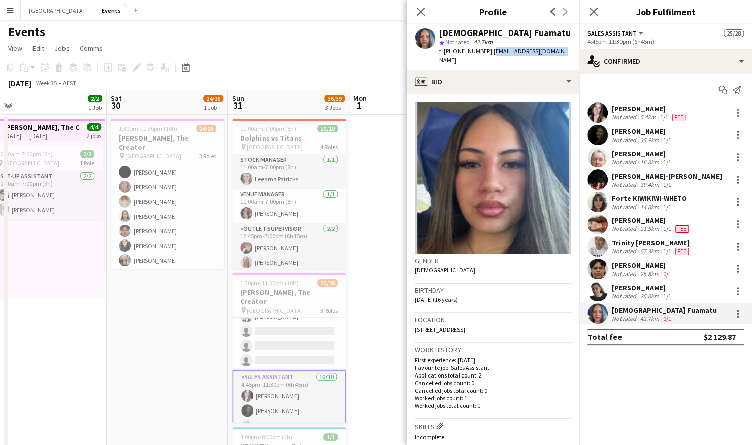
drag, startPoint x: 555, startPoint y: 49, endPoint x: 486, endPoint y: 55, distance: 69.3
click at [486, 55] on div "Marynite Fuamatu star Not rated 42.7km t. +61490756416 | marynite4ma2@gmail.com" at bounding box center [493, 46] width 173 height 45
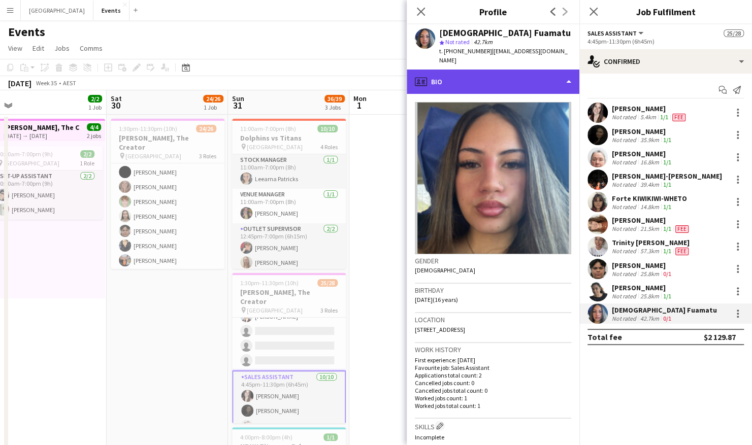
click at [482, 79] on div "profile Bio" at bounding box center [493, 82] width 173 height 24
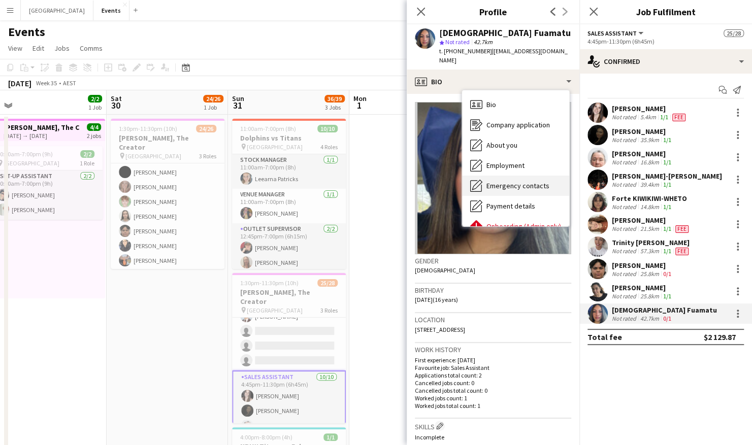
click at [511, 181] on span "Emergency contacts" at bounding box center [517, 185] width 63 height 9
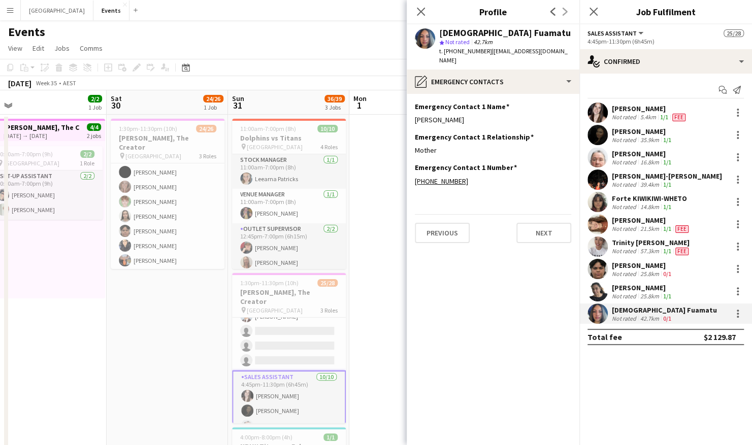
drag, startPoint x: 472, startPoint y: 109, endPoint x: 414, endPoint y: 109, distance: 57.9
click at [414, 109] on app-section-data-types "Emergency Contact 1 Name Edit this field Phillipa Fuamatu Emergency Contact 1 R…" at bounding box center [493, 269] width 173 height 351
drag, startPoint x: 444, startPoint y: 140, endPoint x: 407, endPoint y: 143, distance: 37.1
click at [407, 143] on app-section-data-types "Emergency Contact 1 Name Edit this field Phillipa Fuamatu Emergency Contact 1 R…" at bounding box center [493, 269] width 173 height 351
drag, startPoint x: 468, startPoint y: 169, endPoint x: 424, endPoint y: 173, distance: 43.8
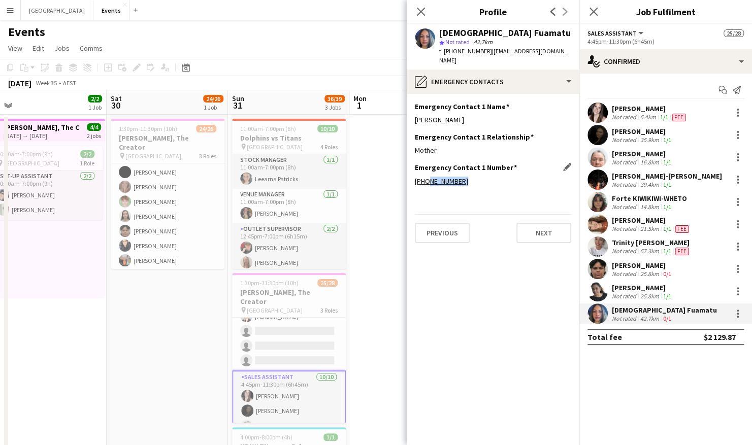
click at [424, 177] on div "+610405119253" at bounding box center [493, 181] width 156 height 9
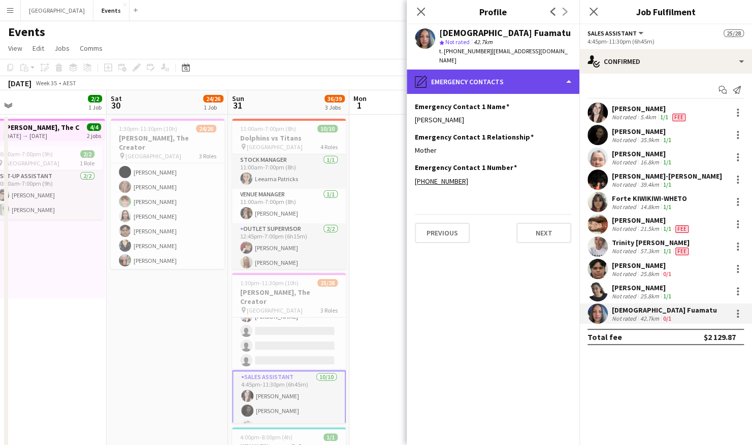
click at [477, 77] on div "pencil4 Emergency contacts" at bounding box center [493, 82] width 173 height 24
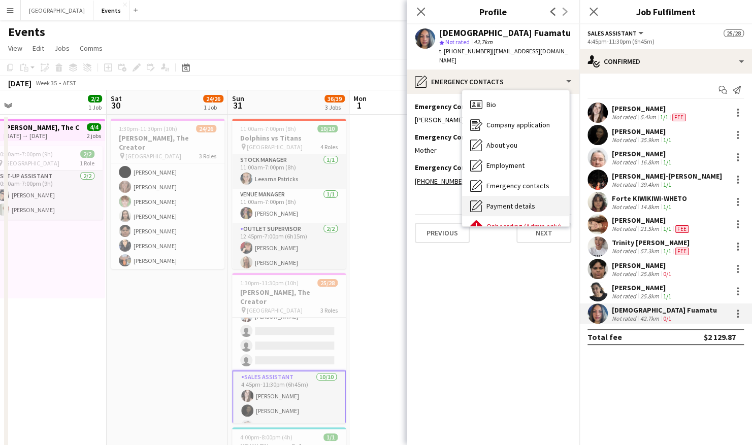
click at [509, 201] on span "Payment details" at bounding box center [510, 205] width 49 height 9
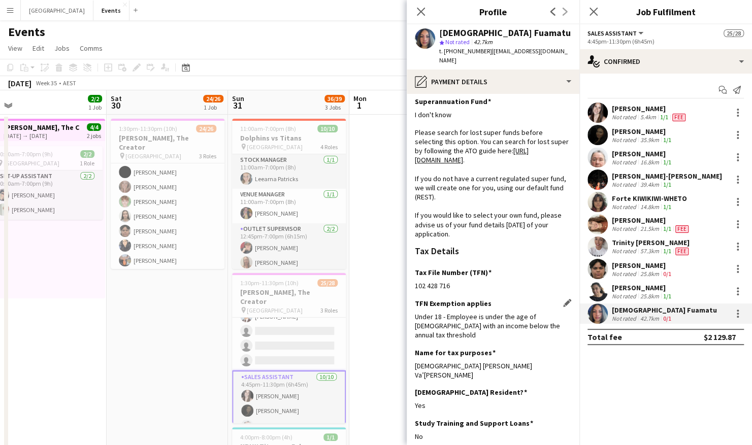
scroll to position [152, 0]
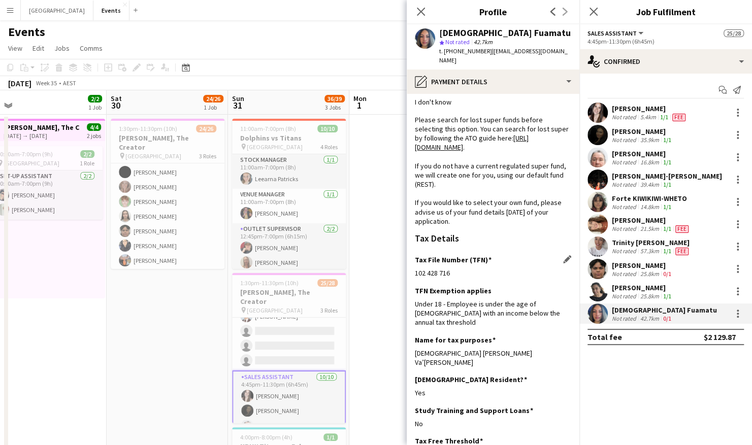
drag, startPoint x: 451, startPoint y: 290, endPoint x: 415, endPoint y: 290, distance: 35.5
click at [415, 286] on div "Tax File Number (TFN) Edit this field 102 428 716" at bounding box center [493, 270] width 156 height 30
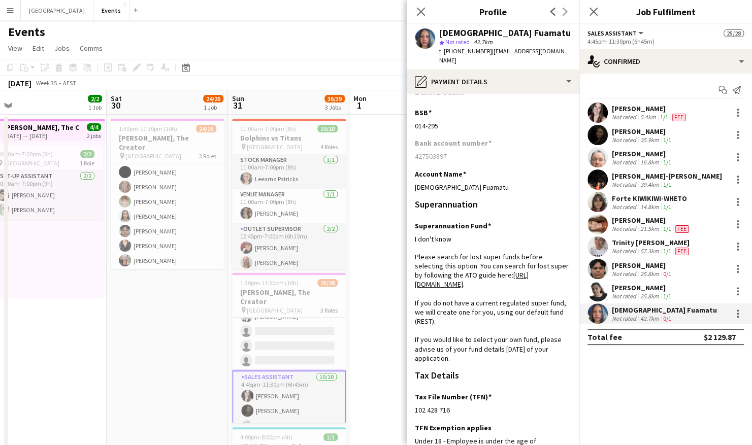
scroll to position [0, 0]
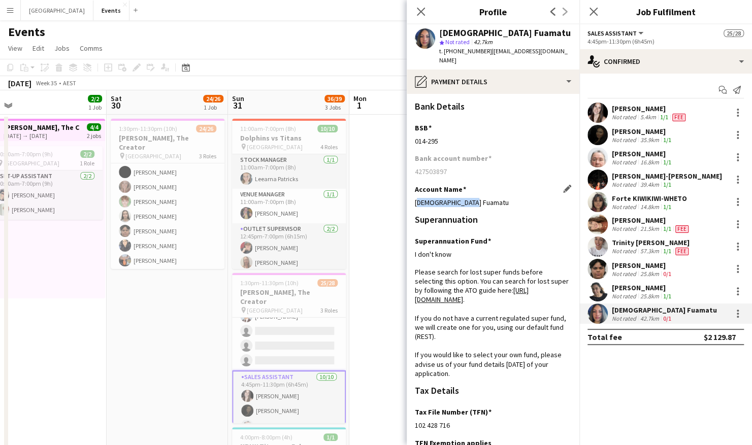
drag, startPoint x: 473, startPoint y: 192, endPoint x: 416, endPoint y: 197, distance: 57.6
click at [416, 198] on div "[DEMOGRAPHIC_DATA] Fuamatu" at bounding box center [493, 202] width 156 height 9
drag, startPoint x: 455, startPoint y: 162, endPoint x: 403, endPoint y: 165, distance: 51.9
click at [403, 165] on body "Menu Boards Boards Boards All jobs Status Workforce Workforce My Workforce Recr…" at bounding box center [376, 268] width 752 height 536
drag, startPoint x: 403, startPoint y: 165, endPoint x: 454, endPoint y: 164, distance: 51.3
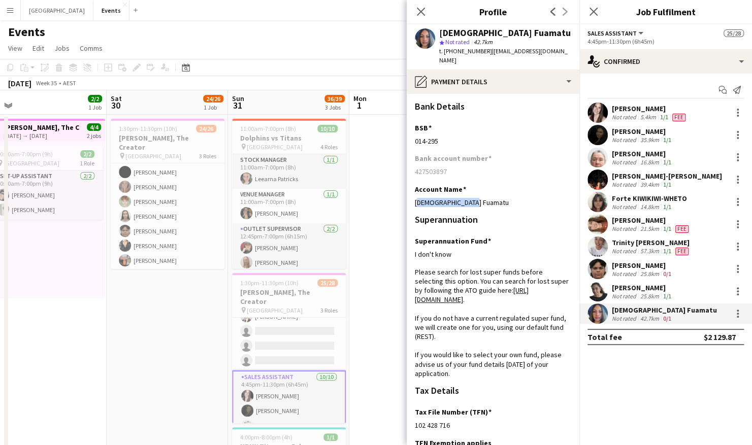
click at [454, 167] on div "427503897" at bounding box center [493, 171] width 156 height 9
click at [454, 137] on div "014-295" at bounding box center [493, 141] width 156 height 9
drag, startPoint x: 444, startPoint y: 131, endPoint x: 414, endPoint y: 131, distance: 29.4
click at [414, 131] on app-section-data-types "Bank Details BSB Edit this field 014-295 Bank account number 427503897 Account …" at bounding box center [493, 269] width 173 height 351
drag, startPoint x: 449, startPoint y: 162, endPoint x: 414, endPoint y: 161, distance: 35.1
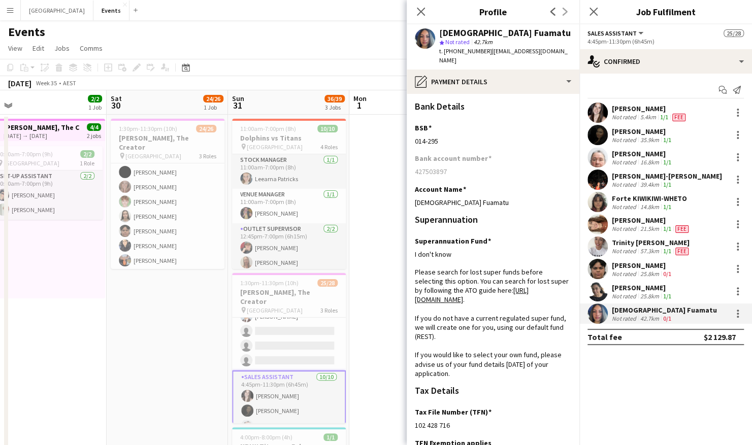
click at [414, 161] on app-section-data-types "Bank Details BSB Edit this field 014-295 Bank account number 427503897 Account …" at bounding box center [493, 269] width 173 height 351
click at [139, 136] on h3 "[PERSON_NAME], The Creator" at bounding box center [168, 142] width 114 height 18
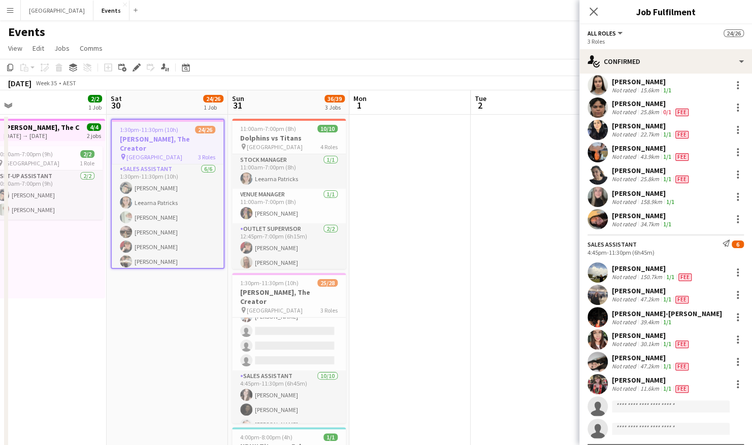
scroll to position [387, 0]
